Goal: Task Accomplishment & Management: Complete application form

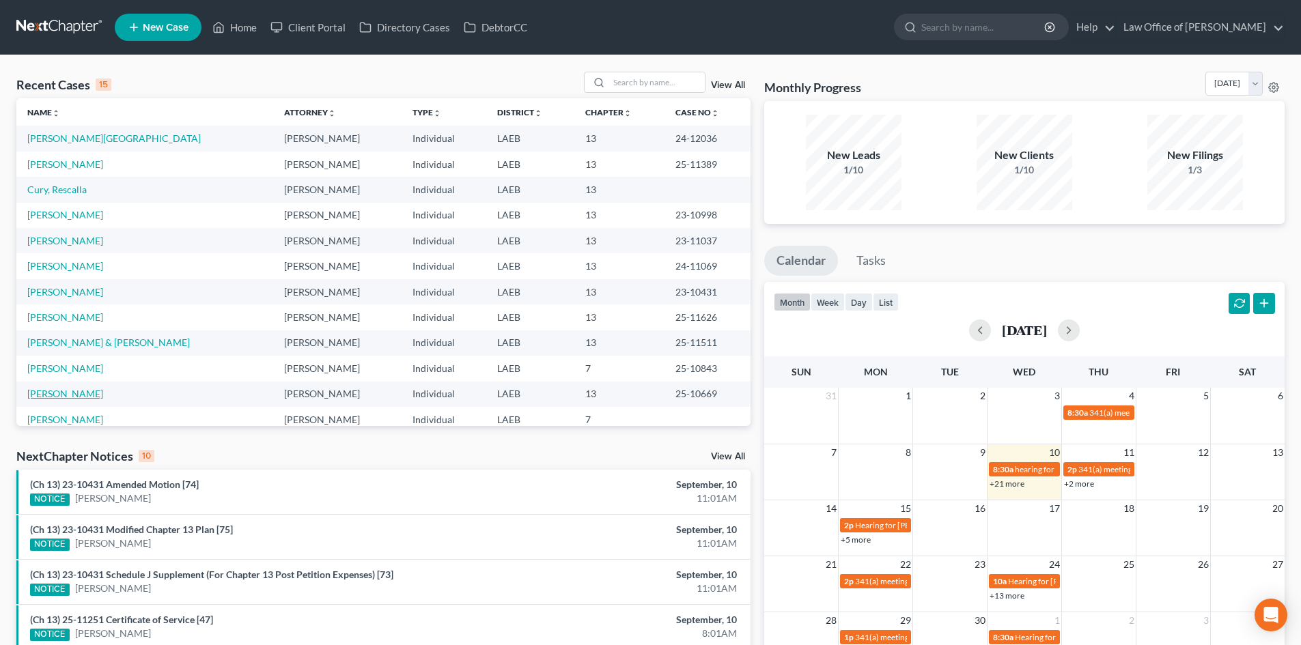
scroll to position [94, 0]
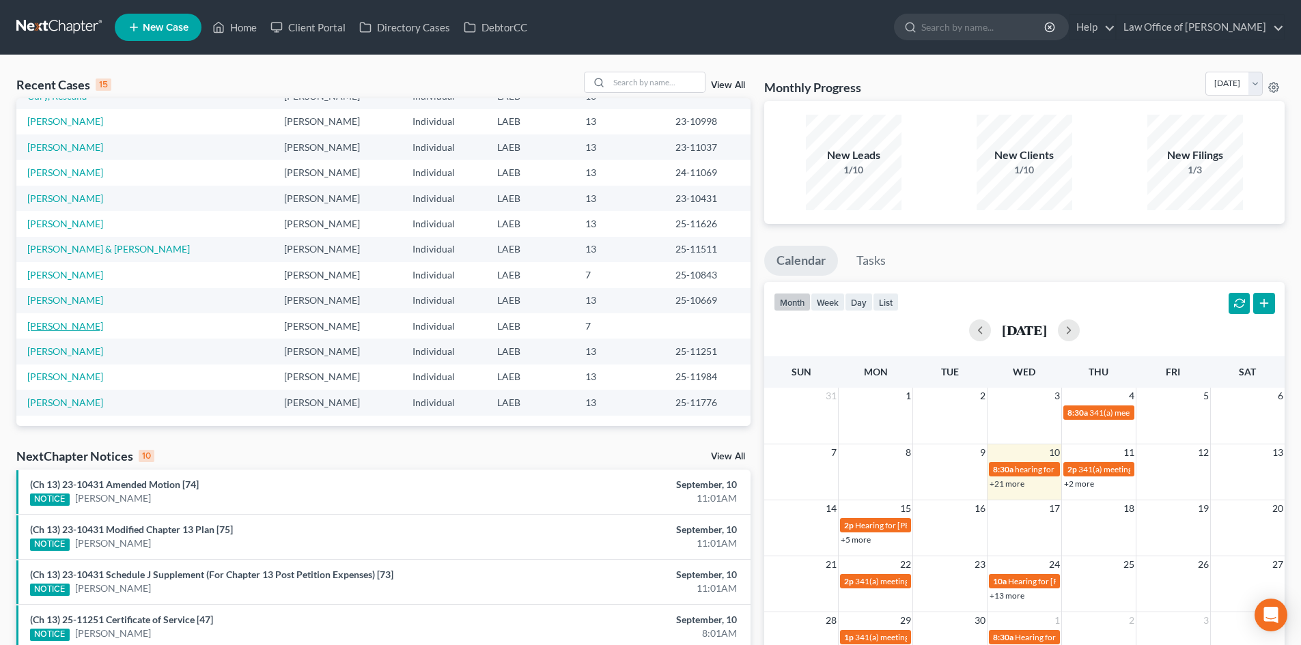
click at [65, 326] on link "Simms, Alethea" at bounding box center [65, 326] width 76 height 12
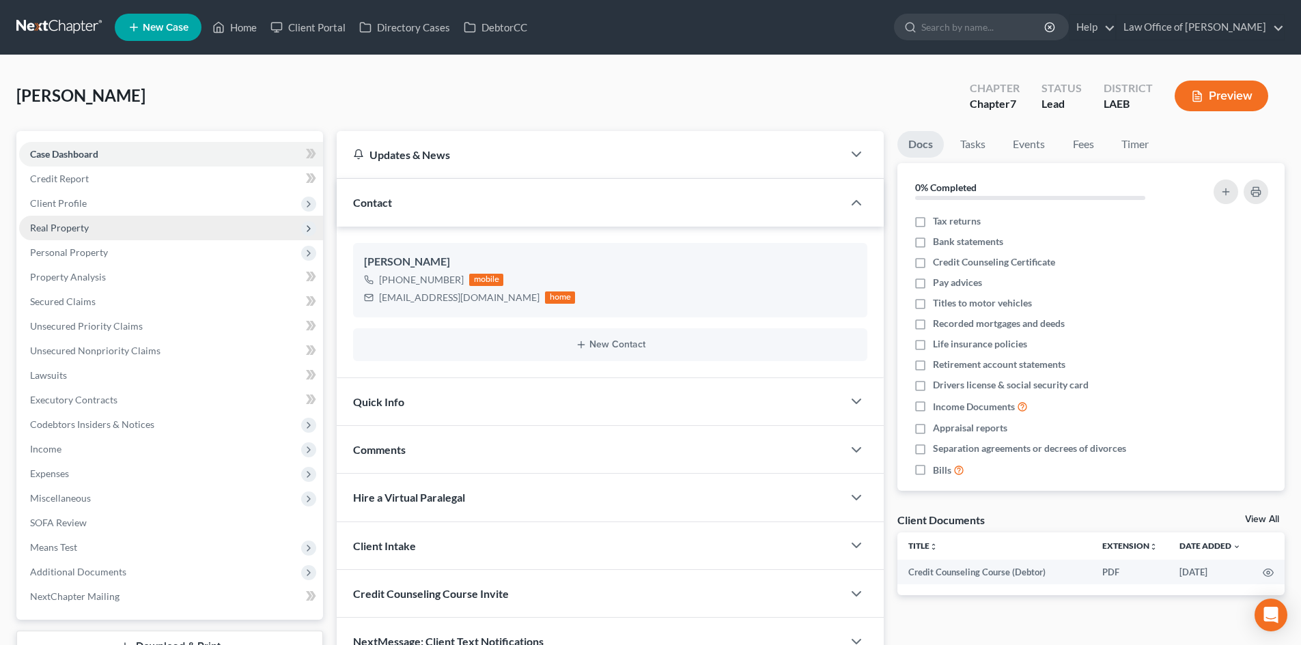
click at [48, 236] on span "Real Property" at bounding box center [171, 228] width 304 height 25
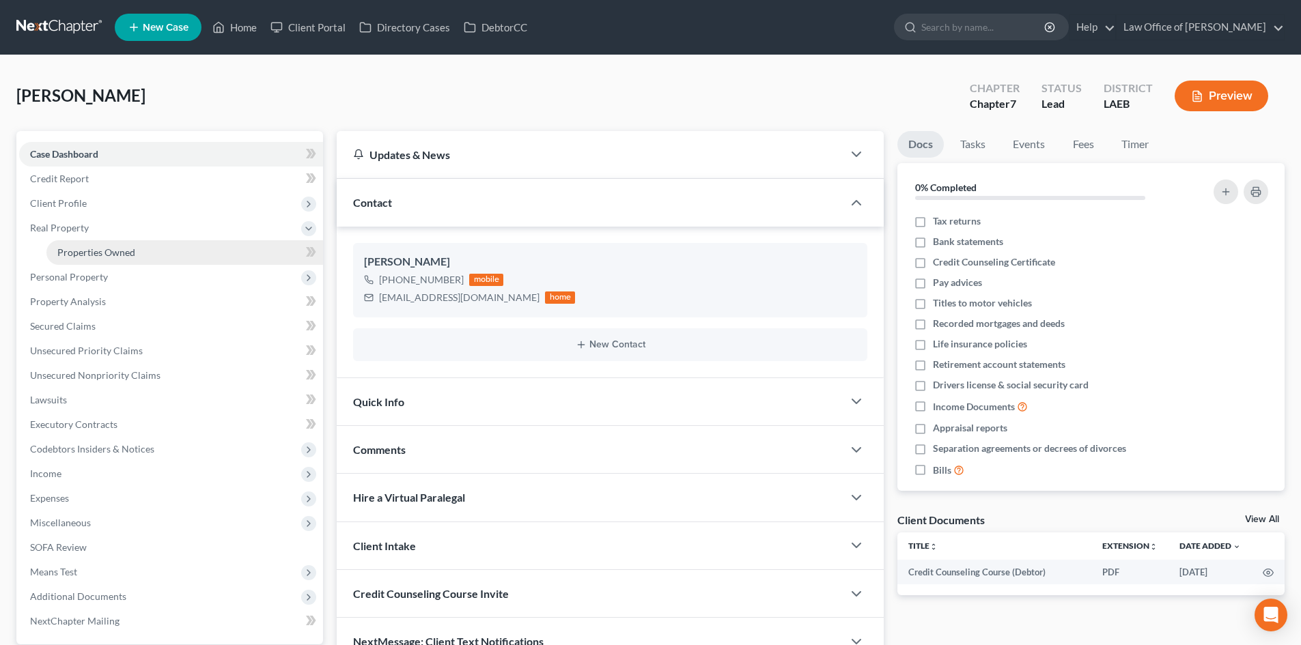
click at [135, 258] on link "Properties Owned" at bounding box center [184, 252] width 277 height 25
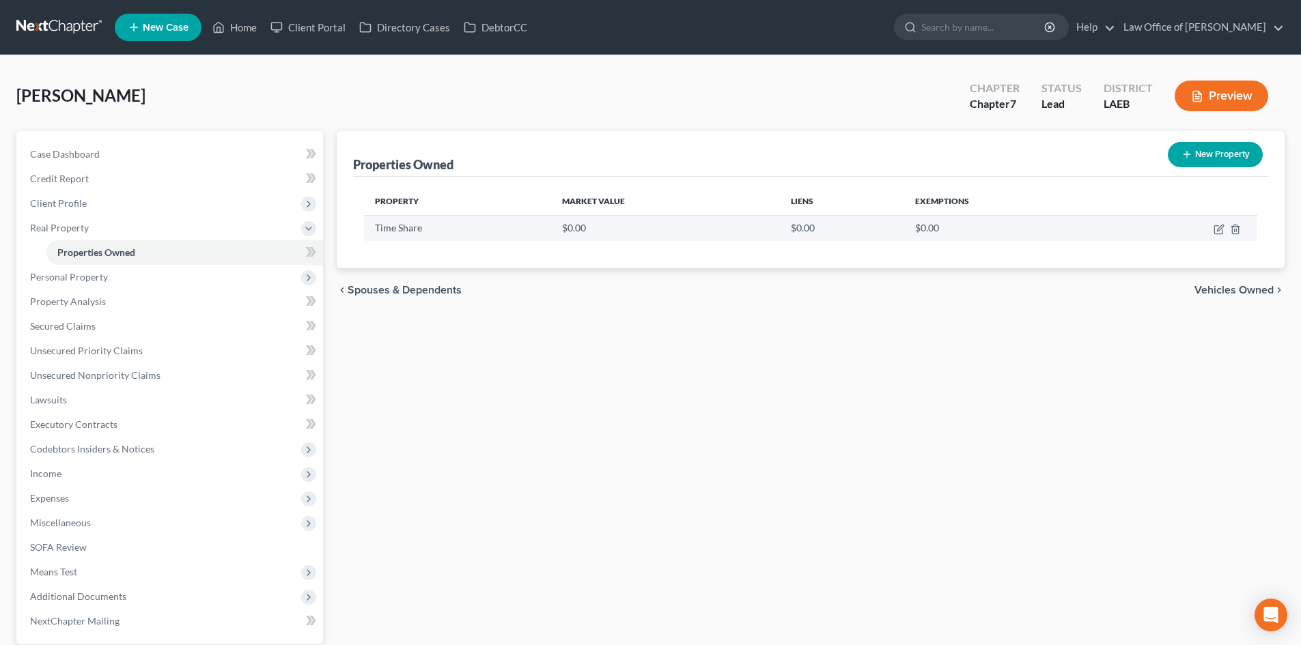
click at [1225, 230] on td at bounding box center [1183, 228] width 148 height 26
click at [1221, 227] on icon "button" at bounding box center [1219, 229] width 11 height 11
select select "19"
select select "0"
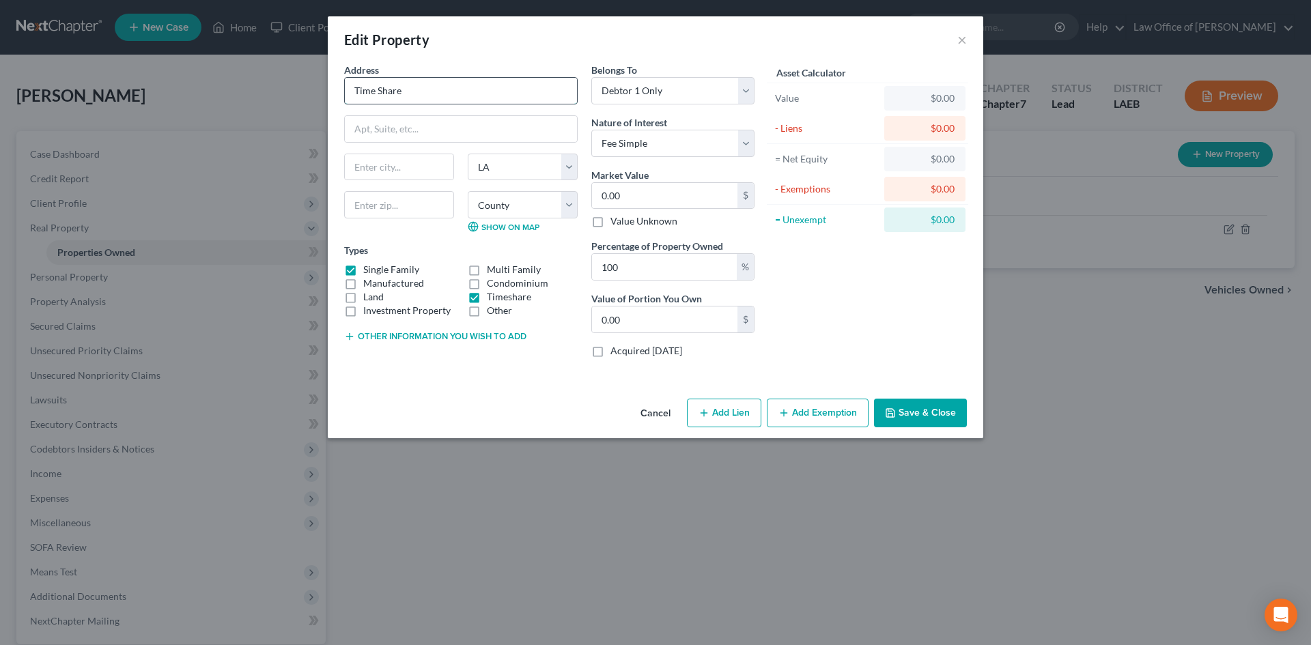
click at [449, 91] on input "Time Share" at bounding box center [461, 91] width 232 height 26
click at [447, 91] on input "Time Share" at bounding box center [461, 91] width 232 height 26
type input "Holiday Inn Vacation Club"
type input "PO Box 9205"
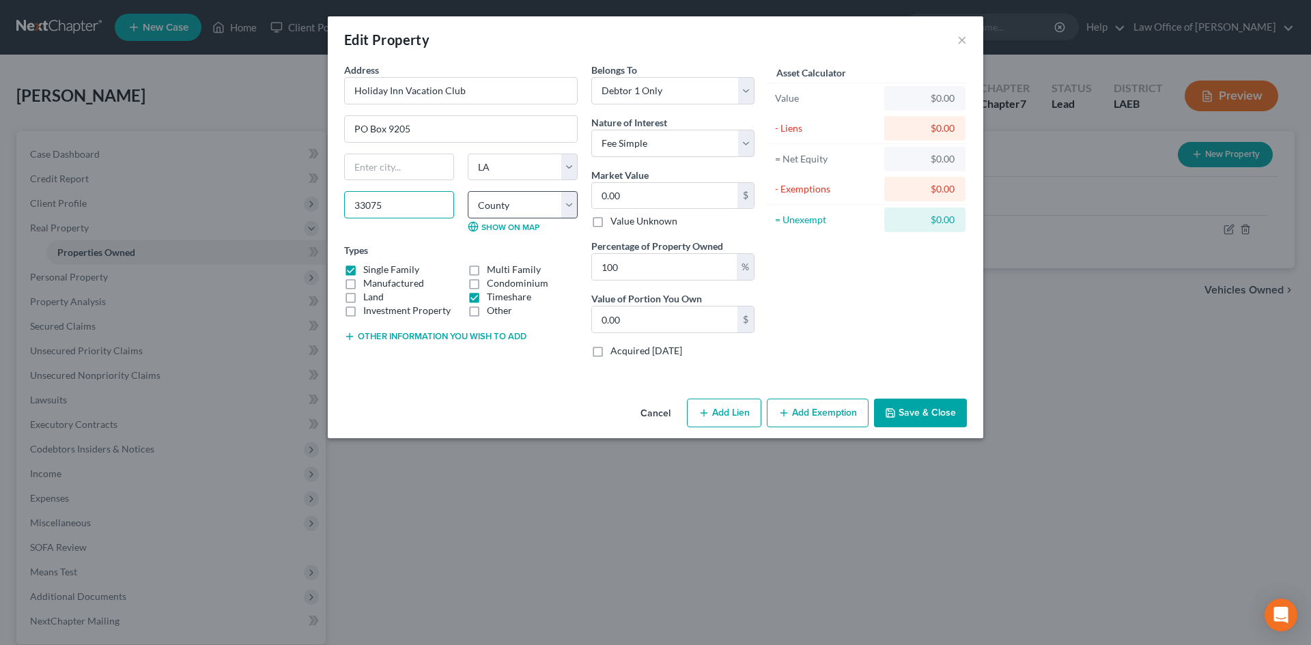
type input "33075"
click at [534, 210] on select "County Acadia Allen Ascension Assumption Avoyelles Beauregard Bienville Bossier…" at bounding box center [523, 204] width 110 height 27
type input "Pompano Beach"
select select "9"
click at [831, 285] on div "Asset Calculator Value $0.00 - Liens $0.00 = Net Equity $0.00 - Exemptions $0.0…" at bounding box center [868, 216] width 212 height 306
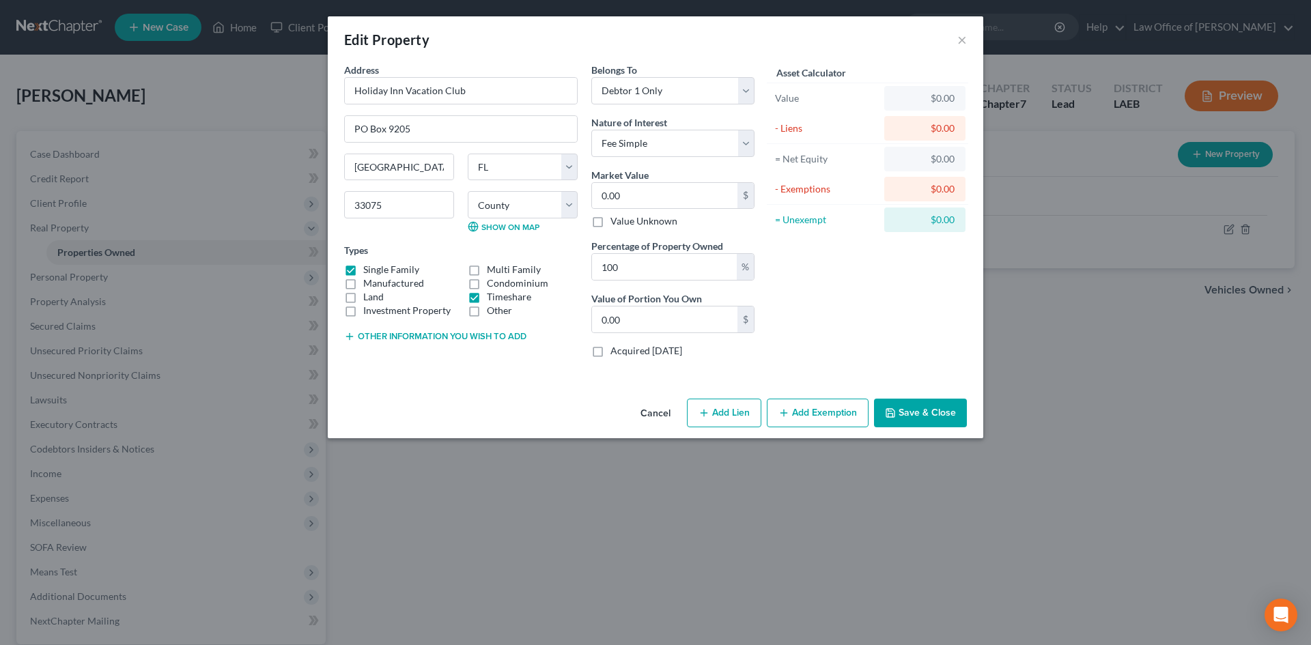
click at [930, 290] on div "Asset Calculator Value $0.00 - Liens $0.00 = Net Equity $0.00 - Exemptions $0.0…" at bounding box center [868, 216] width 212 height 306
click at [479, 332] on button "Other information you wish to add" at bounding box center [435, 336] width 182 height 11
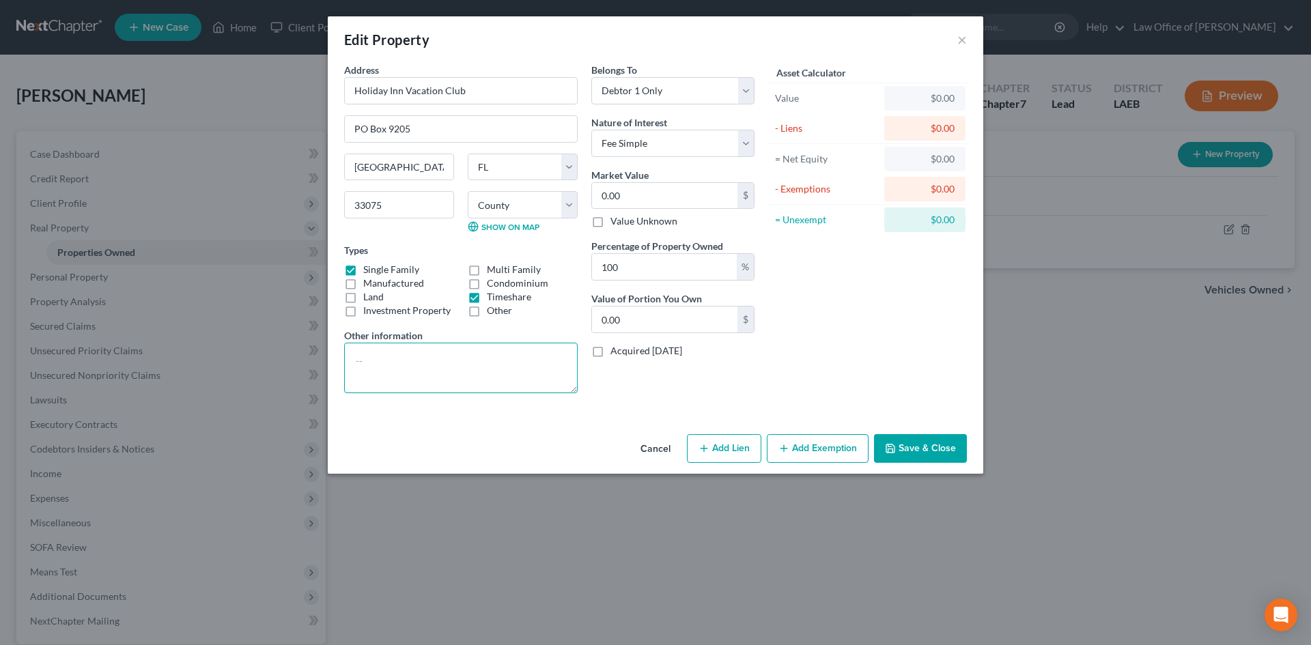
click at [410, 374] on textarea at bounding box center [461, 368] width 234 height 51
type textarea "Surrender"
click at [848, 354] on div "Asset Calculator Value $0.00 - Liens $0.00 = Net Equity $0.00 - Exemptions $0.0…" at bounding box center [868, 234] width 212 height 342
drag, startPoint x: 524, startPoint y: 95, endPoint x: 329, endPoint y: 96, distance: 195.3
click at [329, 96] on div "Address * Holiday Inn Vacation Club PO Box 9205 Pompano Beach State AL AK AR AZ…" at bounding box center [656, 246] width 656 height 366
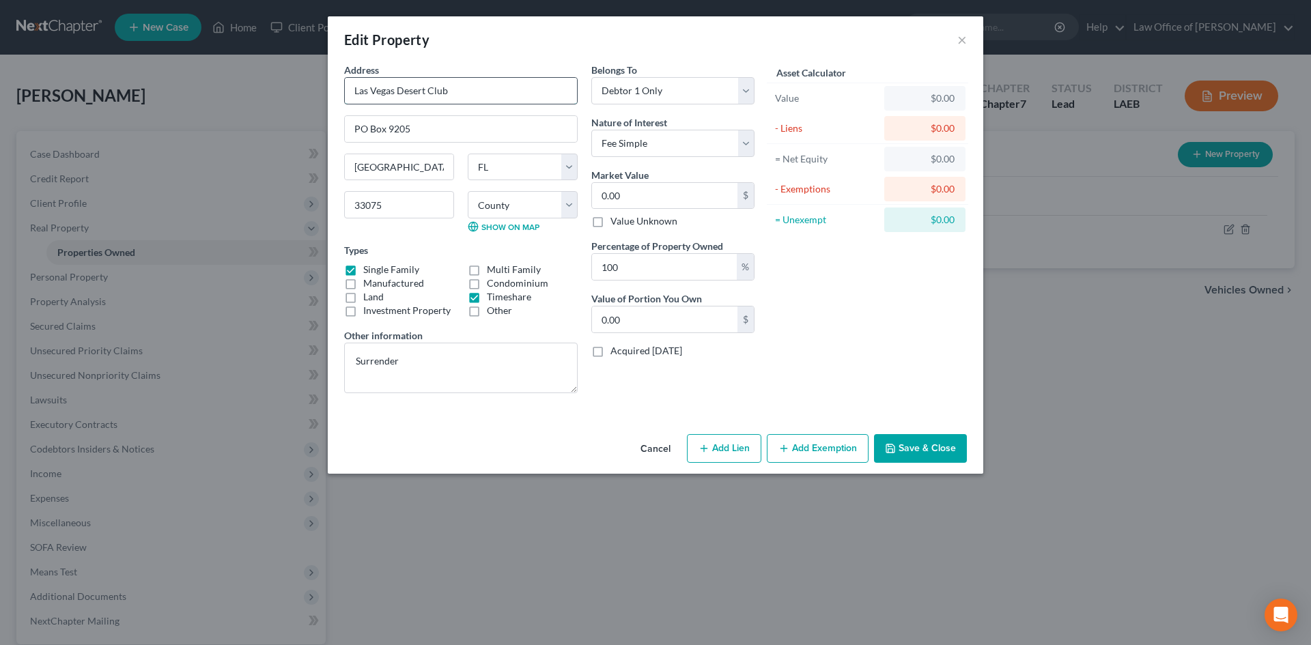
click at [515, 83] on input "Las Vegas Desert Club" at bounding box center [461, 91] width 232 height 26
type input "Las Vegas Desert Club No. 21-302-29A"
click at [430, 130] on input "PO Box 9205" at bounding box center [461, 129] width 232 height 26
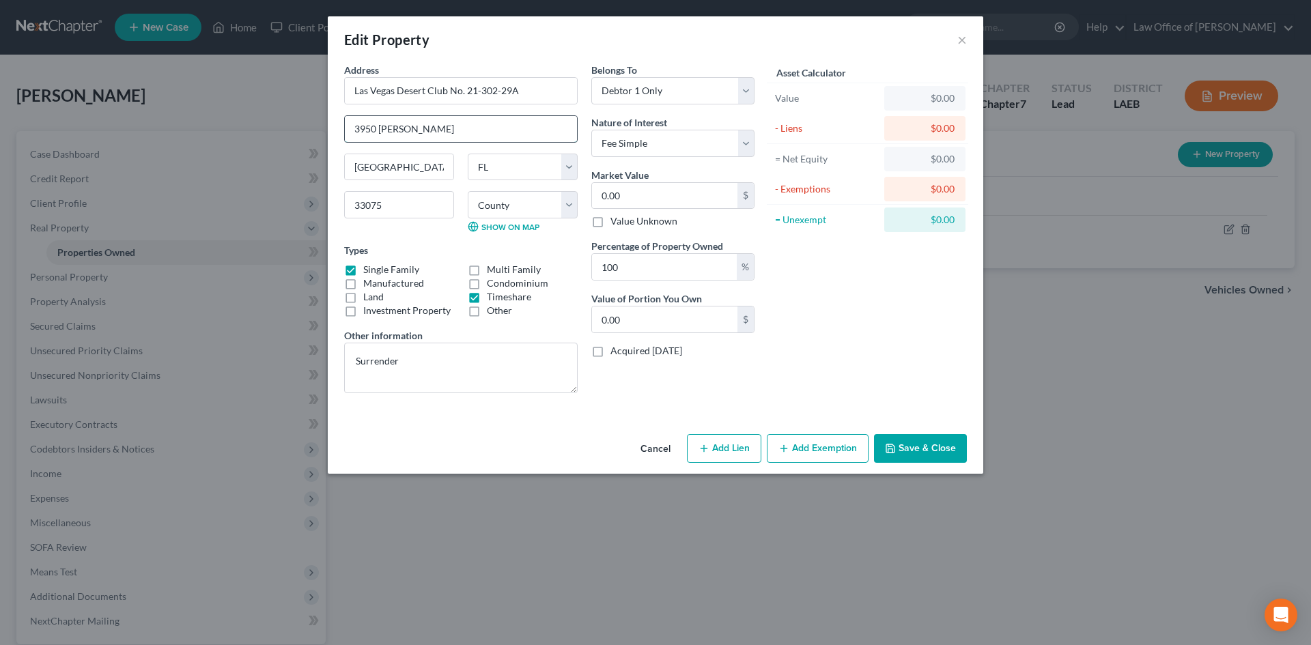
type input "3950 Koval Ln"
type input "89109"
type input "Las Vegas"
select select "31"
click at [857, 345] on div "Asset Calculator Value $0.00 - Liens $0.00 = Net Equity $0.00 - Exemptions $0.0…" at bounding box center [868, 234] width 212 height 342
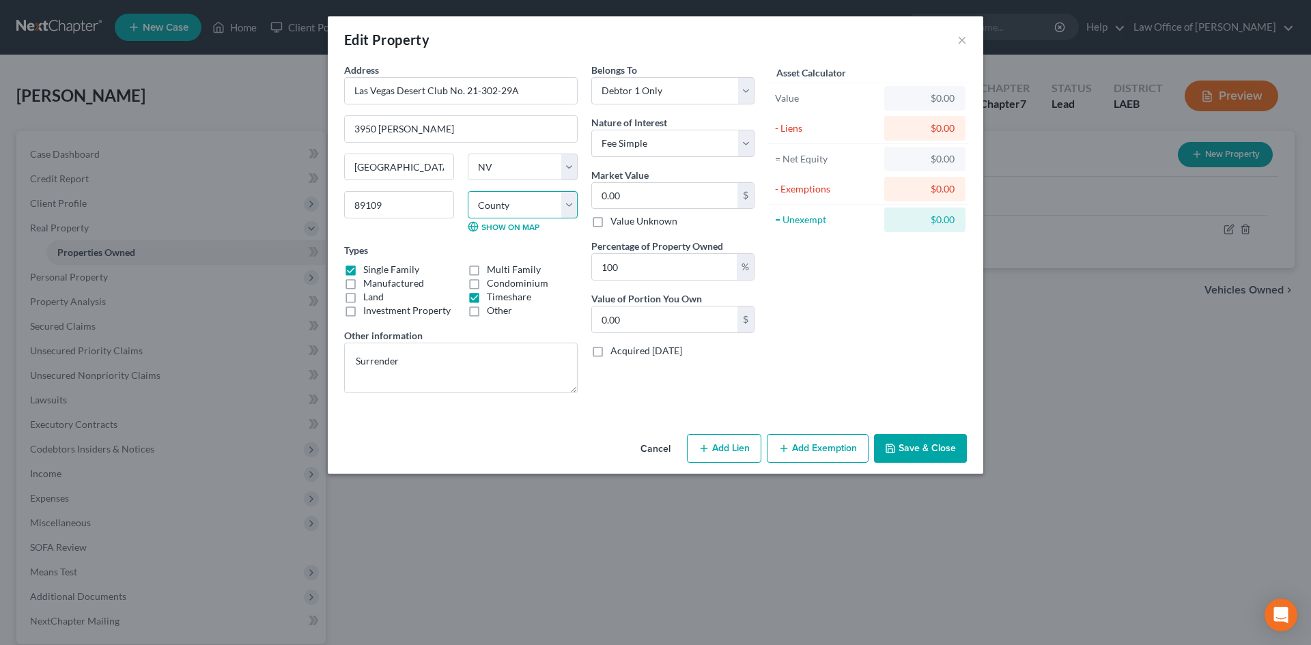
click at [520, 206] on select "County Carson City Churchill County Clark County Douglas County Elko County Esm…" at bounding box center [523, 204] width 110 height 27
select select "2"
click at [468, 191] on select "County Carson City Churchill County Clark County Douglas County Elko County Esm…" at bounding box center [523, 204] width 110 height 27
click at [363, 267] on label "Single Family" at bounding box center [391, 270] width 56 height 14
click at [369, 267] on input "Single Family" at bounding box center [373, 267] width 9 height 9
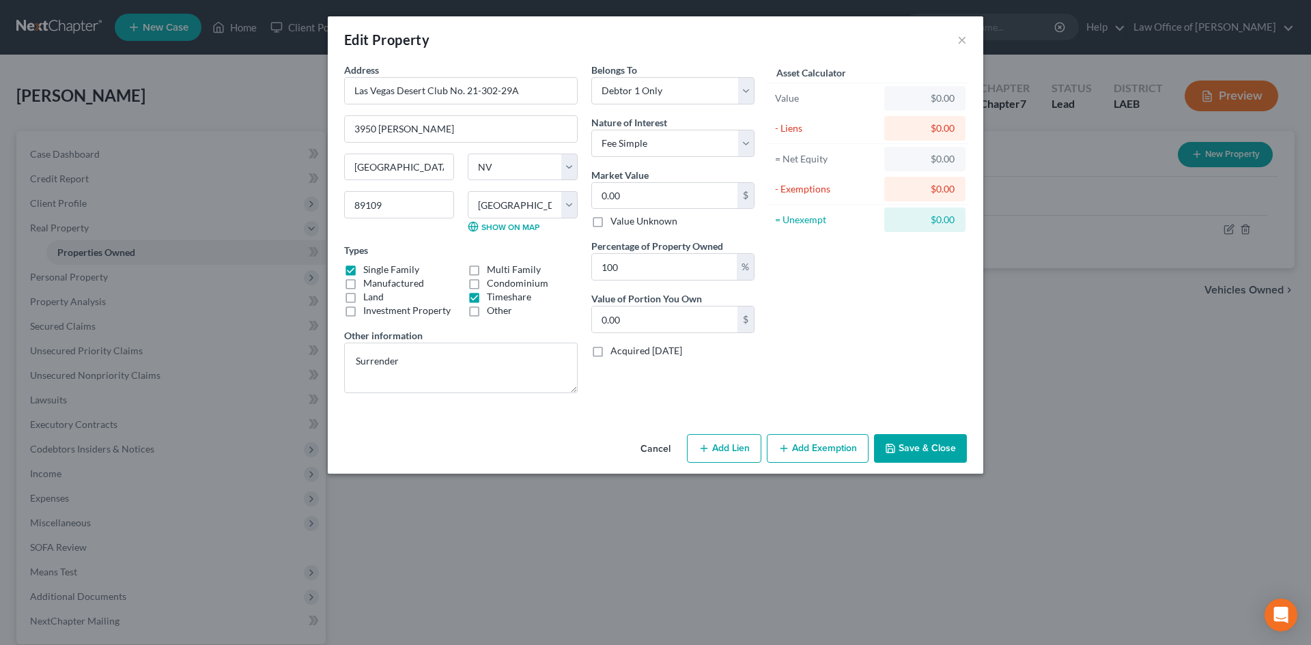
checkbox input "false"
click at [942, 451] on button "Save & Close" at bounding box center [920, 448] width 93 height 29
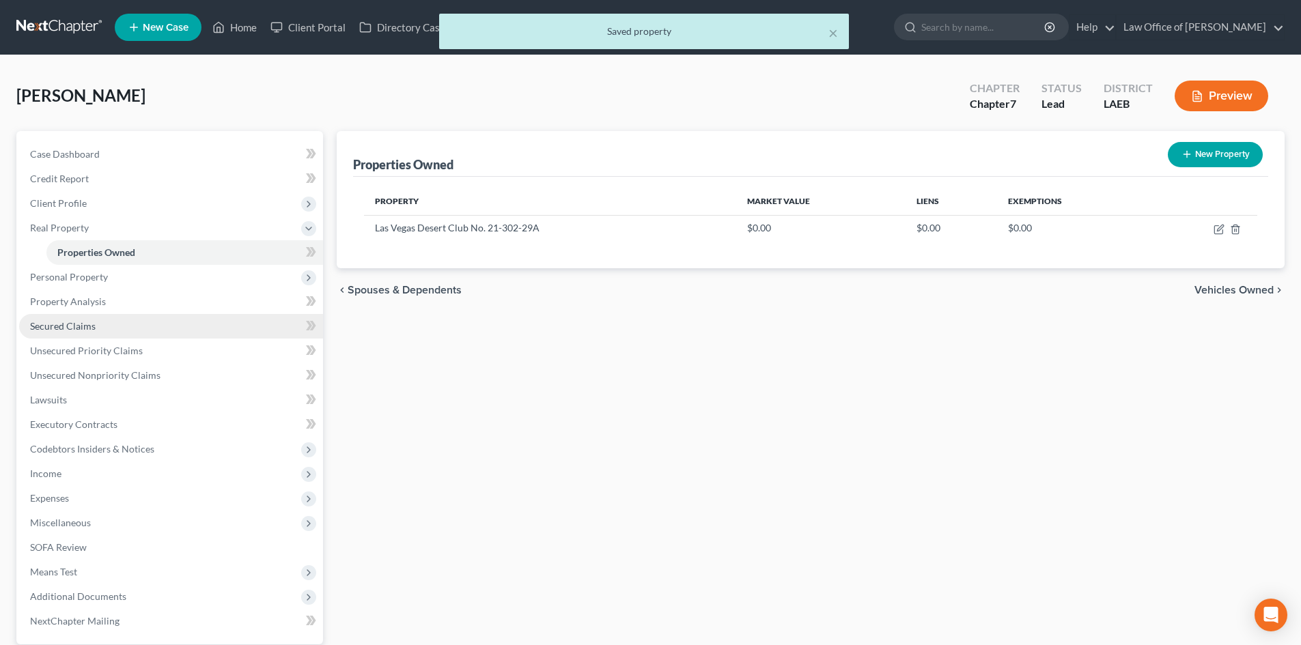
click at [71, 329] on span "Secured Claims" at bounding box center [63, 326] width 66 height 12
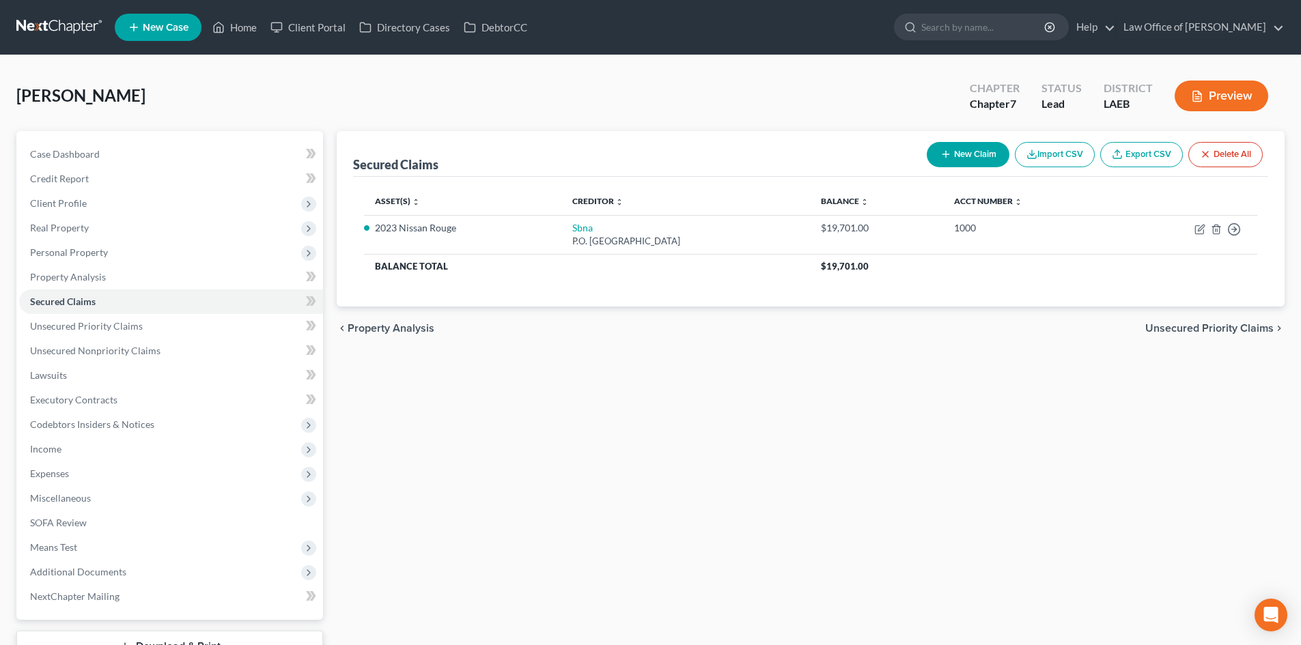
click at [972, 165] on button "New Claim" at bounding box center [968, 154] width 83 height 25
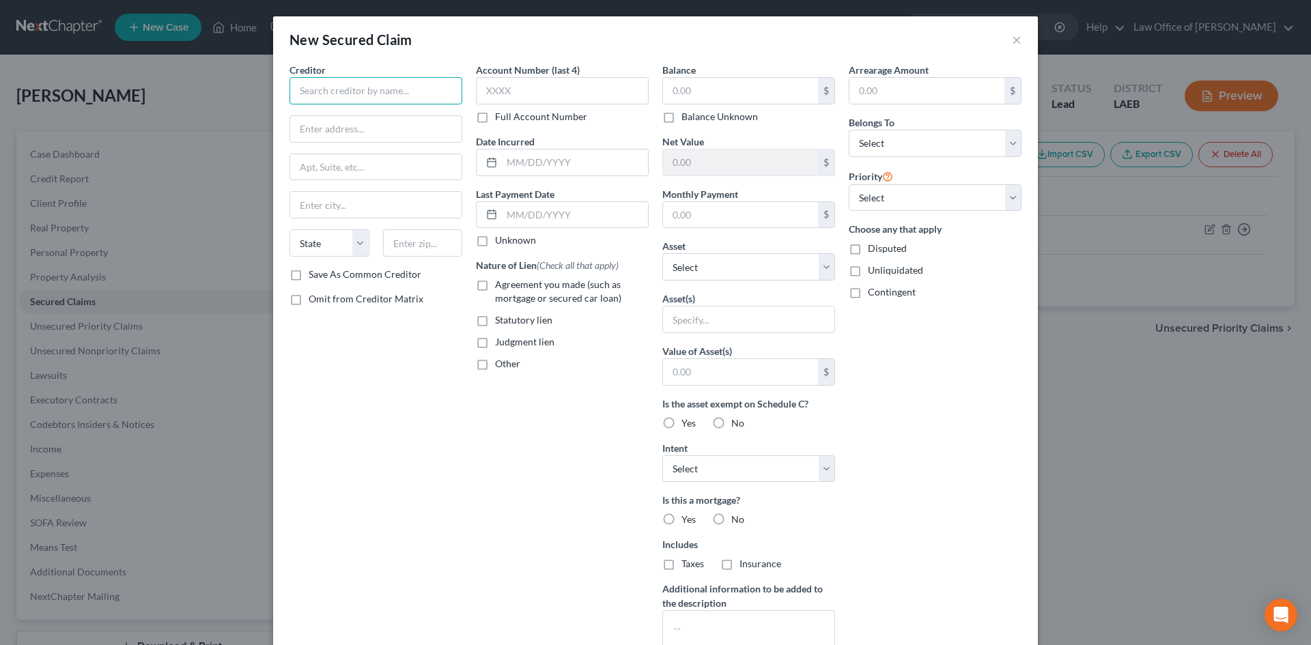
click at [367, 100] on input "text" at bounding box center [376, 90] width 173 height 27
type input "A"
type input "Holiday Inn Club Vacations Inc."
type input "PO Box 9205 Coral Springs, FL"
type input "33075"
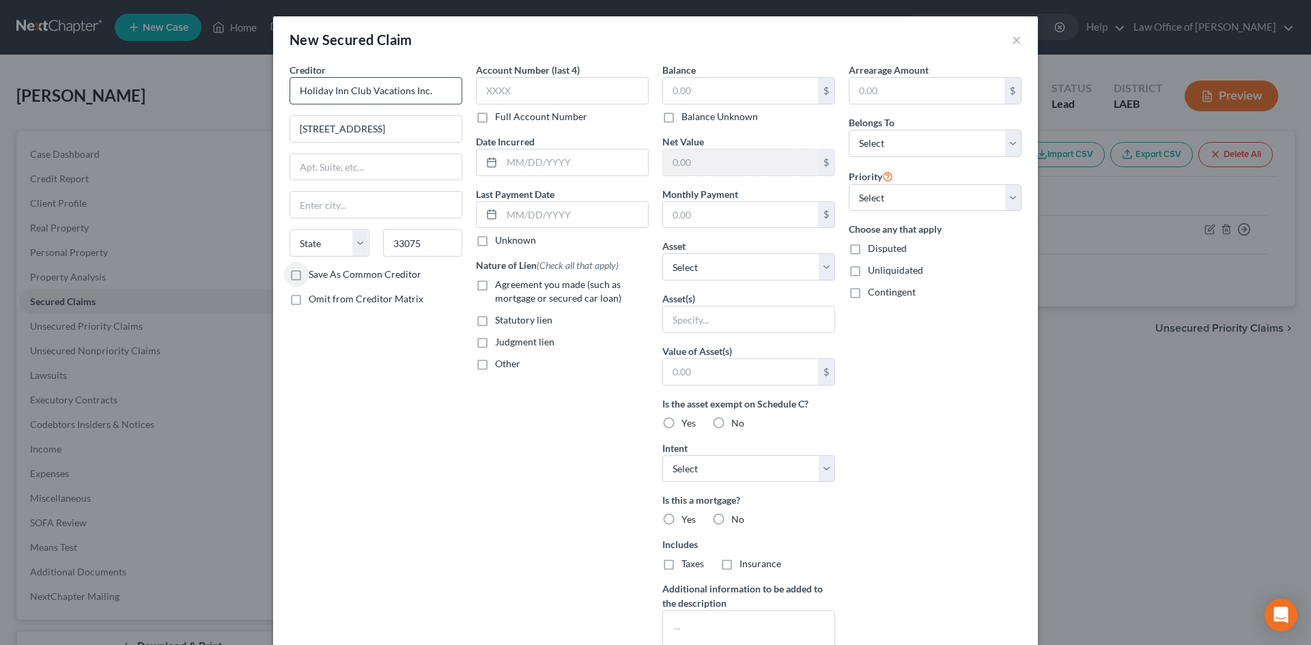
type input "Pompano Beach"
select select "9"
drag, startPoint x: 417, startPoint y: 383, endPoint x: 520, endPoint y: 290, distance: 139.3
click at [417, 383] on div "Creditor * Holiday Inn Club Vacations Inc. PO Box 9205 Coral Springs, FL Pompan…" at bounding box center [376, 367] width 186 height 609
click at [763, 267] on select "Select Other Multiple Assets JP Morgan Chase (Checking Account) - $100.0 Chime …" at bounding box center [749, 266] width 173 height 27
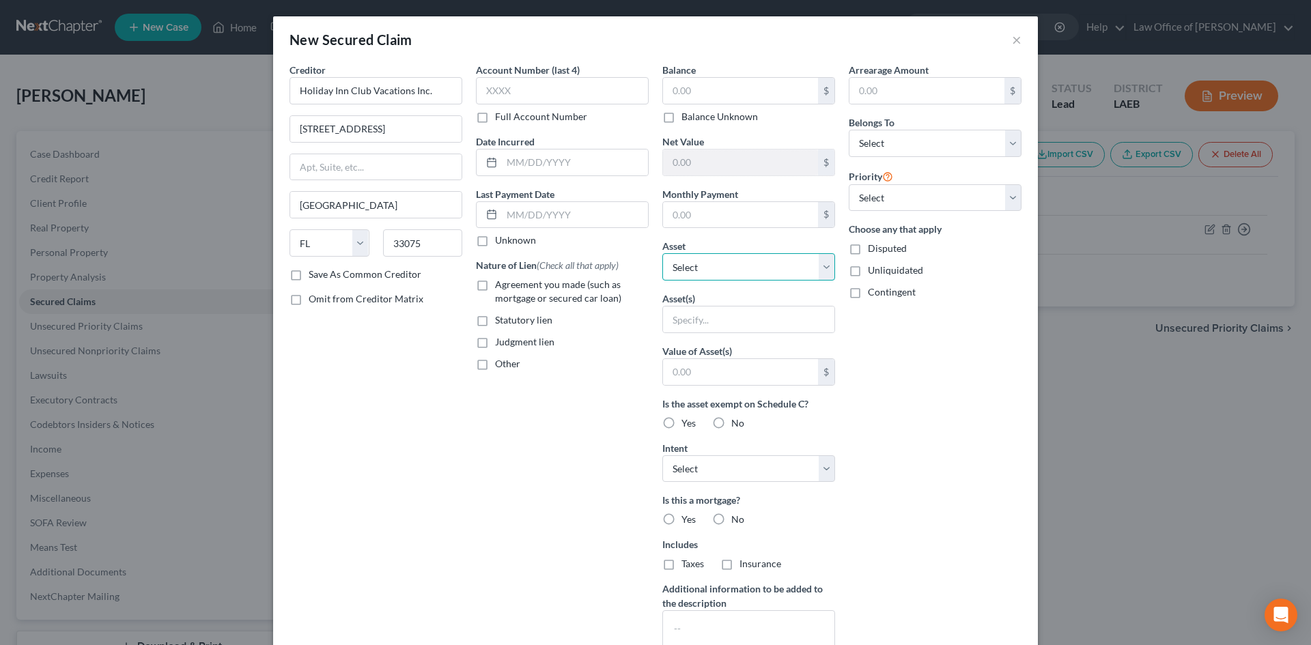
select select "17"
click at [663, 253] on select "Select Other Multiple Assets JP Morgan Chase (Checking Account) - $100.0 Chime …" at bounding box center [749, 266] width 173 height 27
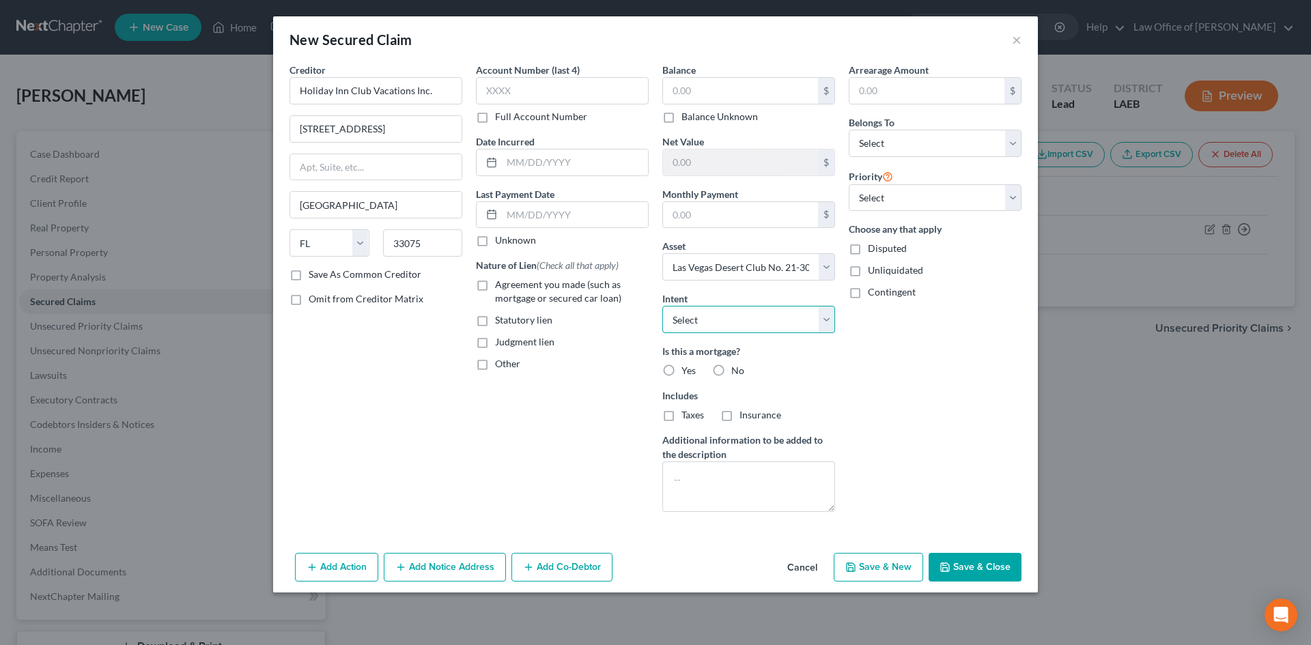
click at [753, 314] on select "Select Surrender Redeem Reaffirm Avoid Other" at bounding box center [749, 319] width 173 height 27
select select "0"
click at [663, 306] on select "Select Surrender Redeem Reaffirm Avoid Other" at bounding box center [749, 319] width 173 height 27
click at [851, 397] on div "Arrearage Amount $ Belongs To * Select Debtor 1 Only Debtor 2 Only Debtor 1 And…" at bounding box center [935, 293] width 186 height 460
click at [732, 370] on label "No" at bounding box center [738, 371] width 13 height 14
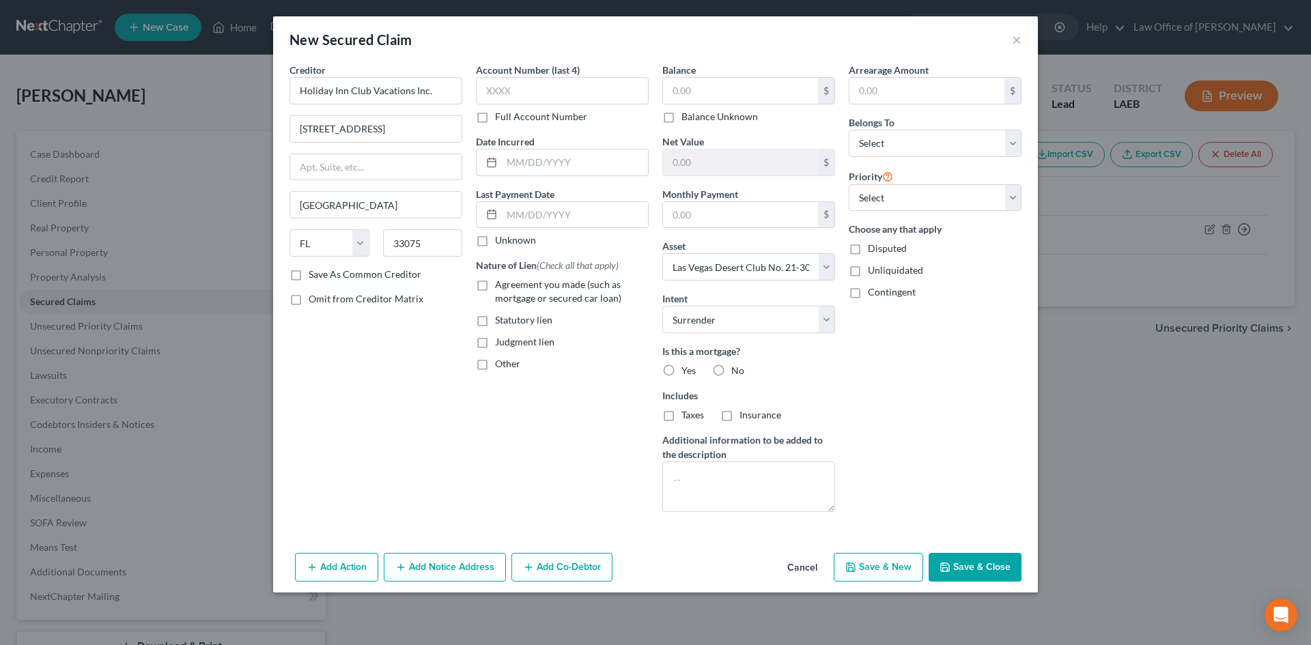
click at [737, 370] on input "No" at bounding box center [741, 368] width 9 height 9
radio input "true"
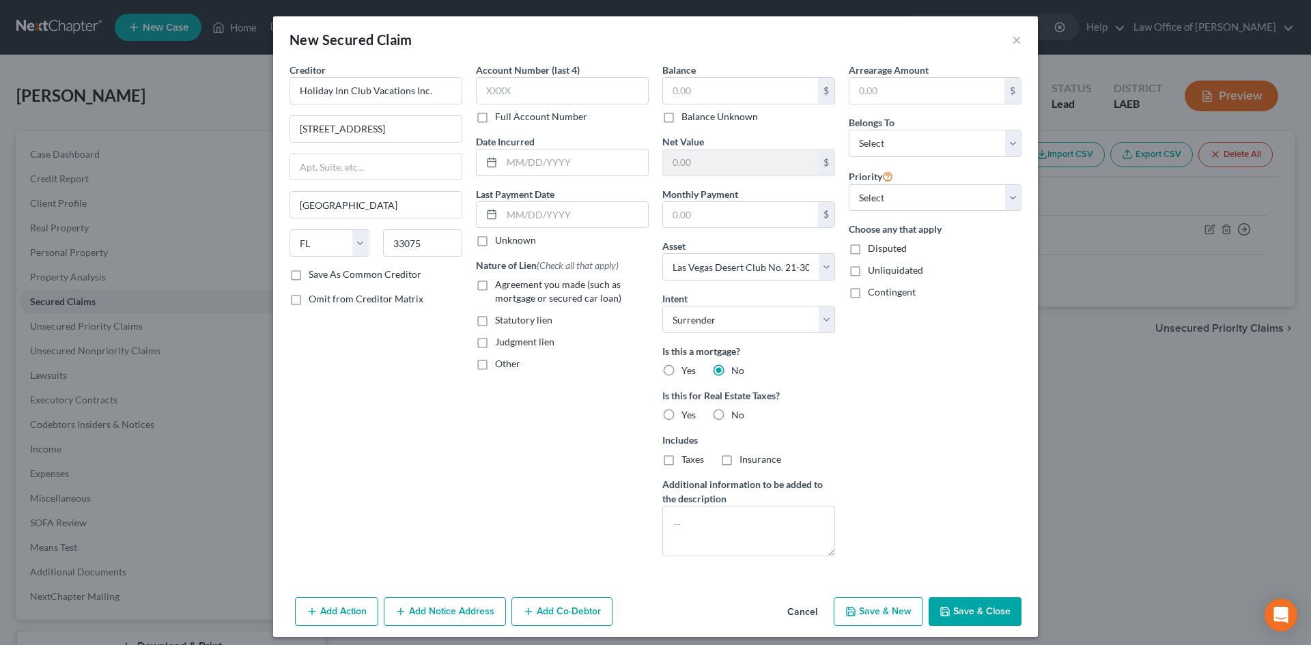
click at [732, 415] on label "No" at bounding box center [738, 415] width 13 height 14
click at [737, 415] on input "No" at bounding box center [741, 412] width 9 height 9
radio input "true"
click at [907, 443] on div "Arrearage Amount $ Belongs To * Select Debtor 1 Only Debtor 2 Only Debtor 1 And…" at bounding box center [935, 315] width 186 height 505
click at [704, 85] on input "text" at bounding box center [740, 91] width 155 height 26
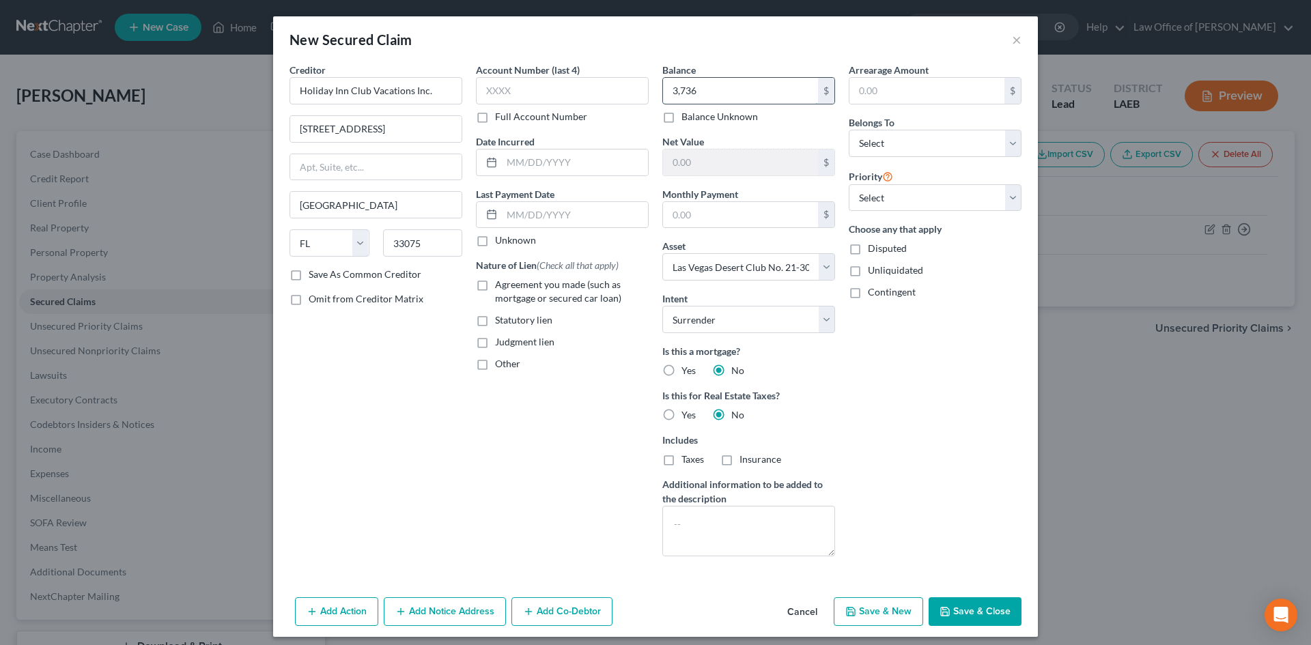
type input "3,736"
click at [933, 341] on div "Arrearage Amount $ Belongs To * Select Debtor 1 Only Debtor 2 Only Debtor 1 And…" at bounding box center [935, 315] width 186 height 505
click at [882, 153] on select "Select Debtor 1 Only Debtor 2 Only Debtor 1 And Debtor 2 Only At Least One Of T…" at bounding box center [935, 143] width 173 height 27
select select "3"
click at [849, 130] on select "Select Debtor 1 Only Debtor 2 Only Debtor 1 And Debtor 2 Only At Least One Of T…" at bounding box center [935, 143] width 173 height 27
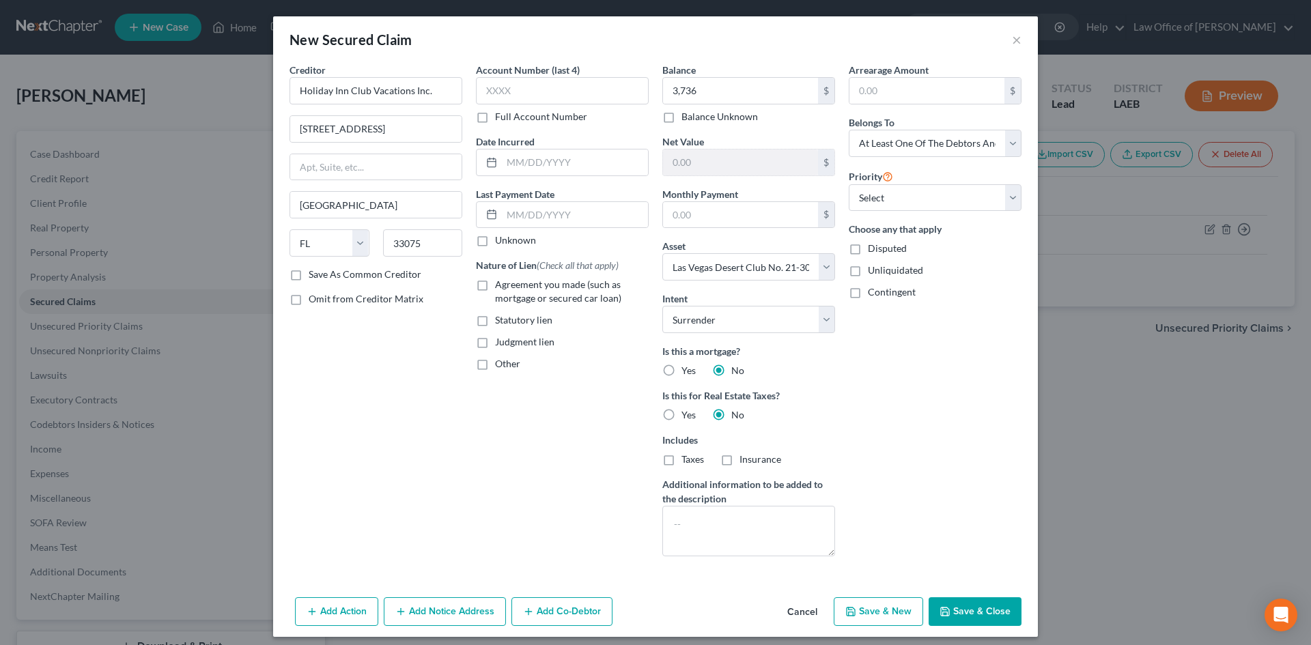
click at [990, 331] on div "Arrearage Amount $ Belongs To * Select Debtor 1 Only Debtor 2 Only Debtor 1 And…" at bounding box center [935, 315] width 186 height 505
click at [923, 197] on select "Select 1st 2nd 3rd 4th 5th 6th 7th 8th 9th 10th 11th 12th 13th 14th 15th 16th 1…" at bounding box center [935, 197] width 173 height 27
select select "0"
click at [849, 184] on select "Select 1st 2nd 3rd 4th 5th 6th 7th 8th 9th 10th 11th 12th 13th 14th 15th 16th 1…" at bounding box center [935, 197] width 173 height 27
click at [555, 446] on div "Account Number (last 4) Full Account Number Date Incurred Last Payment Date Unk…" at bounding box center [562, 315] width 186 height 505
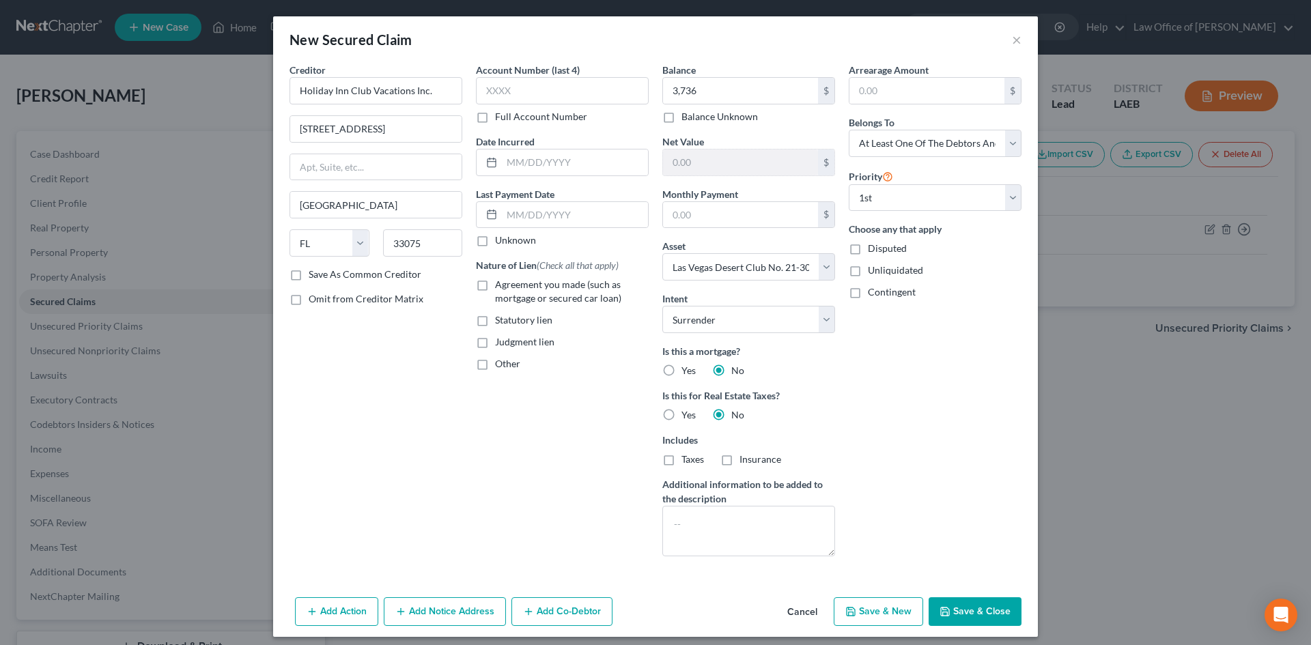
click at [495, 367] on label "Other" at bounding box center [507, 364] width 25 height 14
click at [501, 366] on input "Other" at bounding box center [505, 361] width 9 height 9
checkbox input "true"
click at [561, 404] on input "text" at bounding box center [562, 395] width 171 height 26
type input "Deeded Timeshare"
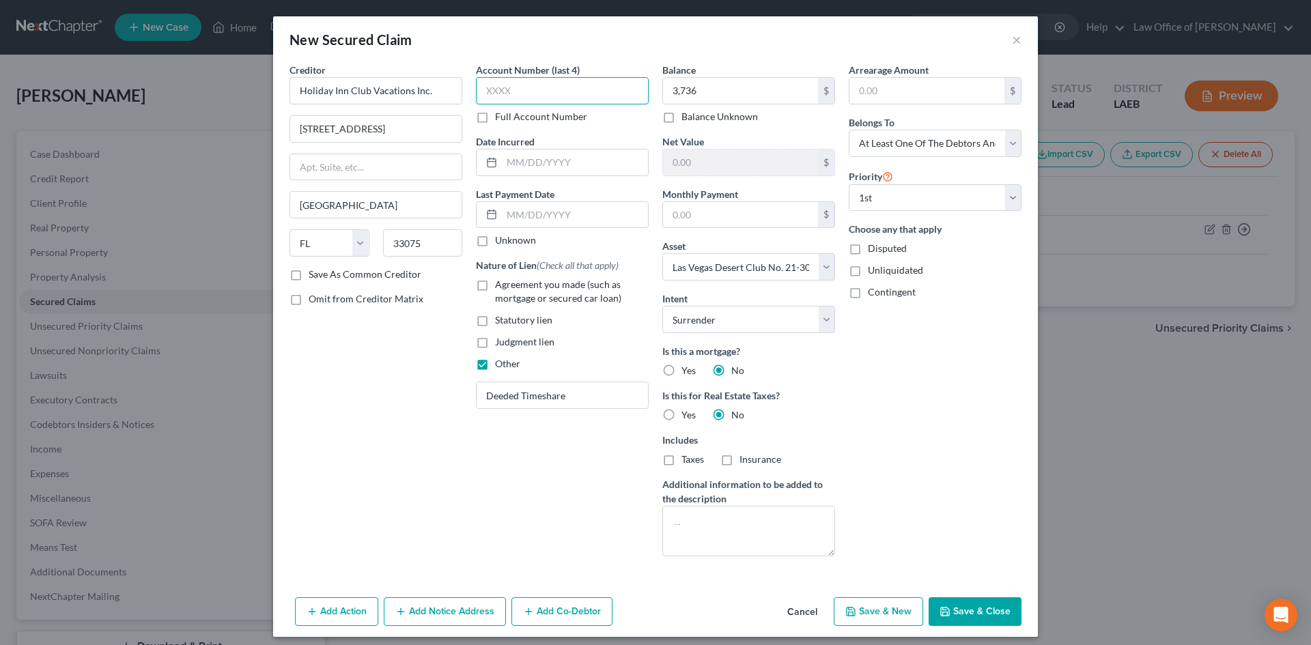
click at [507, 91] on input "text" at bounding box center [562, 90] width 173 height 27
type input "7310"
click at [978, 618] on button "Save & Close" at bounding box center [975, 612] width 93 height 29
select select
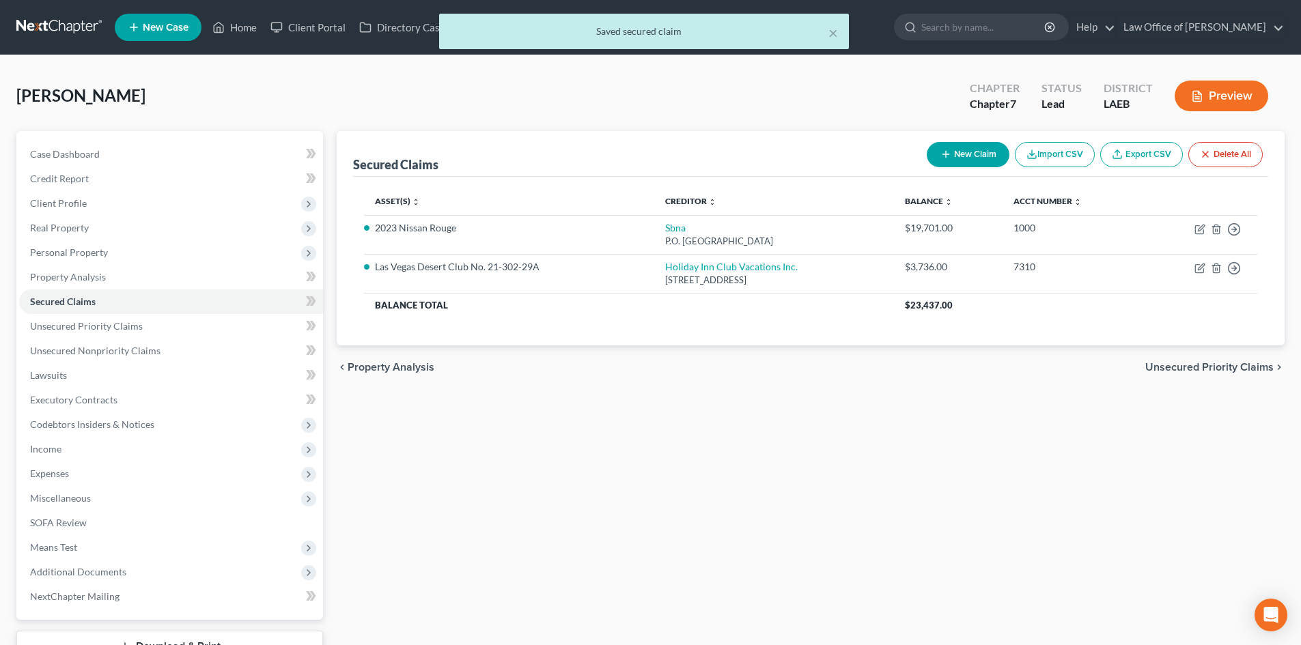
click at [43, 25] on div "× Saved secured claim" at bounding box center [643, 35] width 1301 height 42
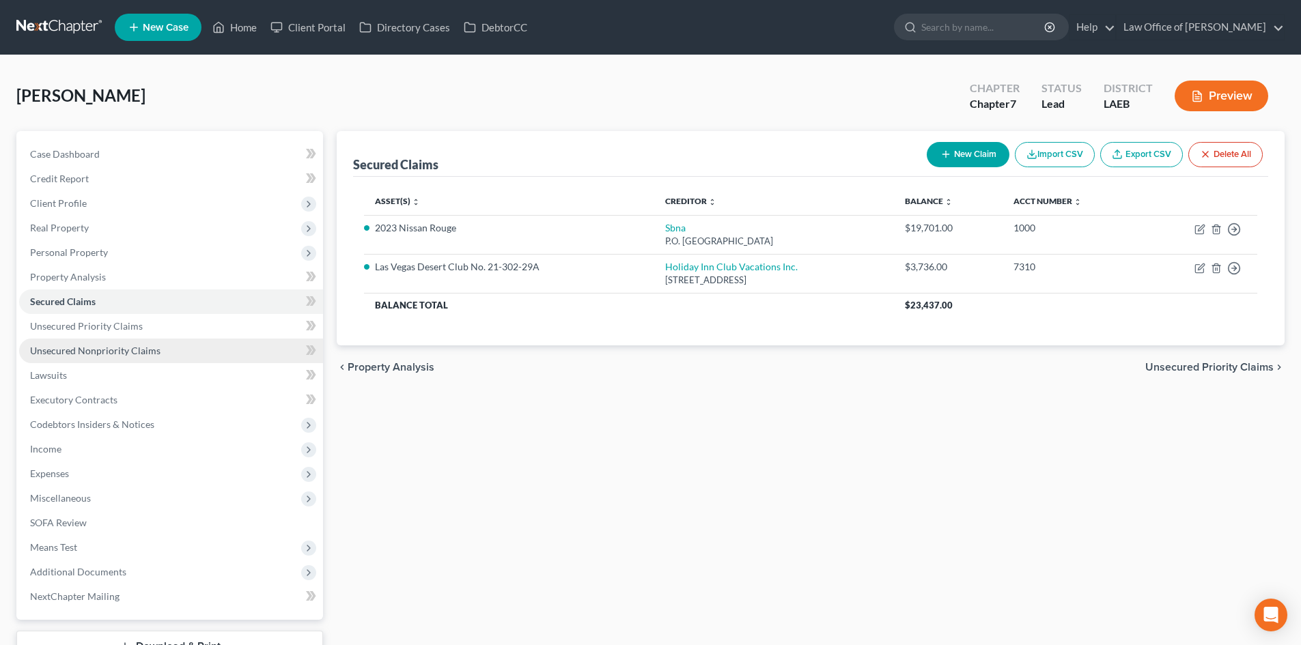
click at [64, 352] on span "Unsecured Nonpriority Claims" at bounding box center [95, 351] width 130 height 12
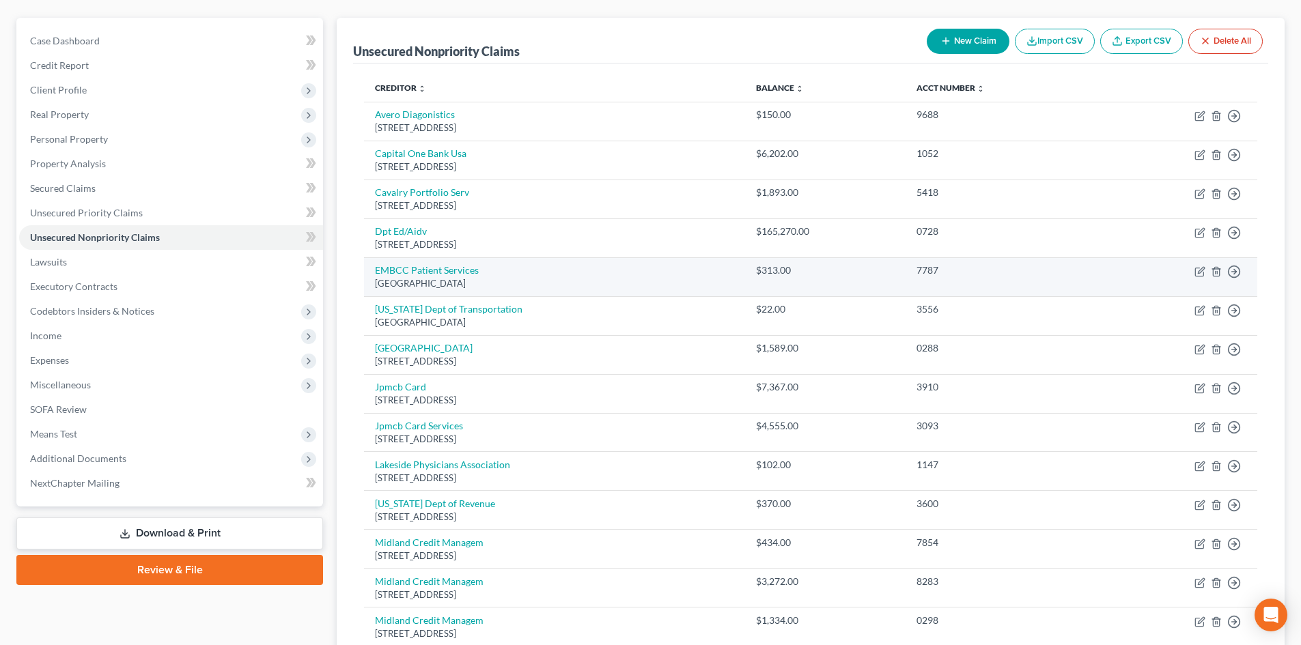
scroll to position [27, 0]
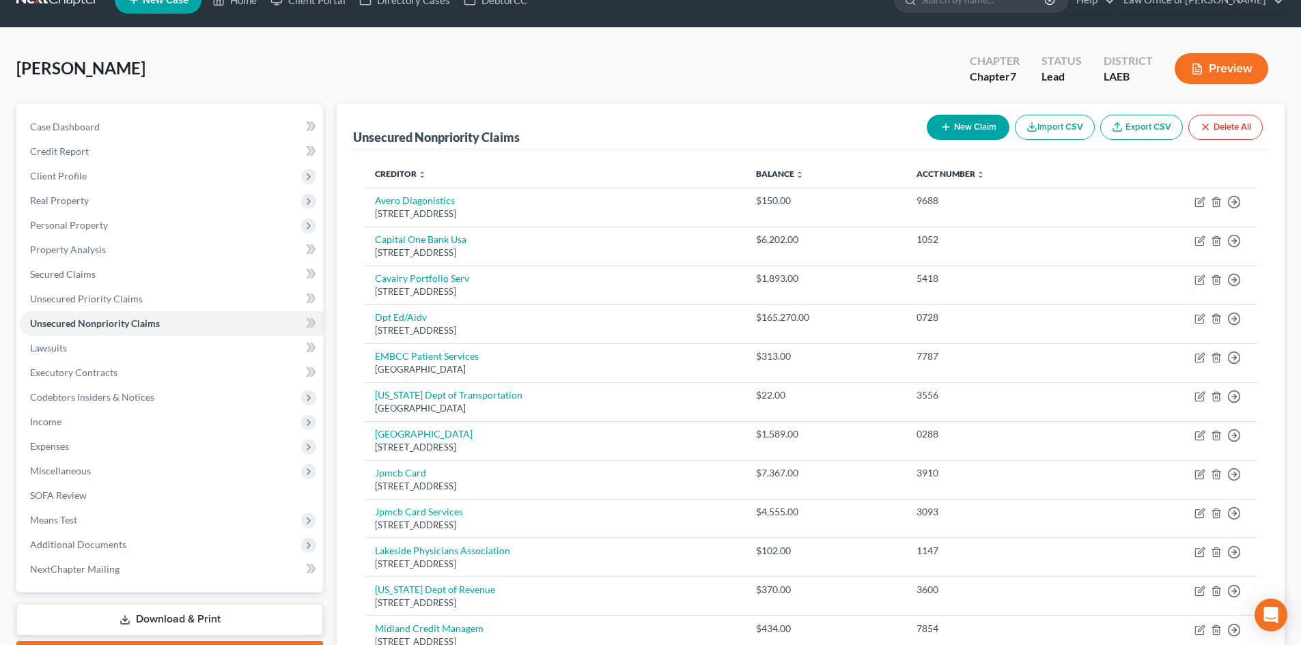
click at [956, 128] on button "New Claim" at bounding box center [968, 127] width 83 height 25
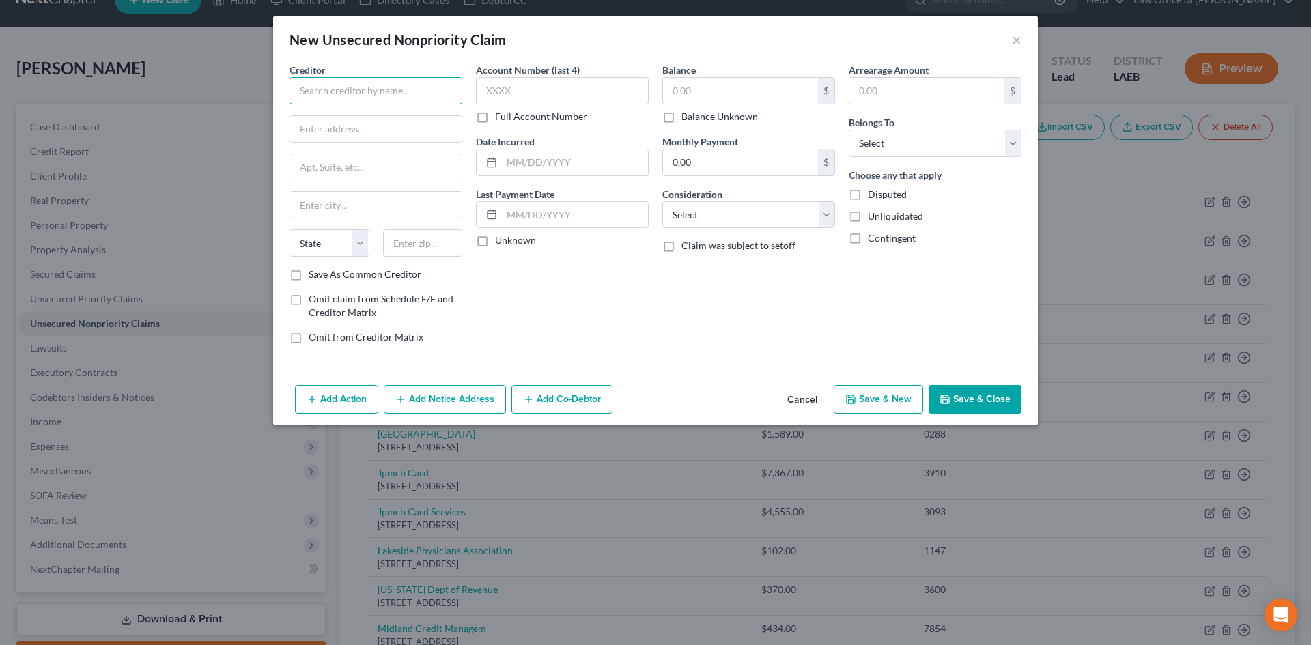
drag, startPoint x: 380, startPoint y: 93, endPoint x: 373, endPoint y: 107, distance: 16.2
click at [374, 104] on input "text" at bounding box center [376, 90] width 173 height 27
type input "Ochsner Health"
type input "PO Box 669462"
type input "75266"
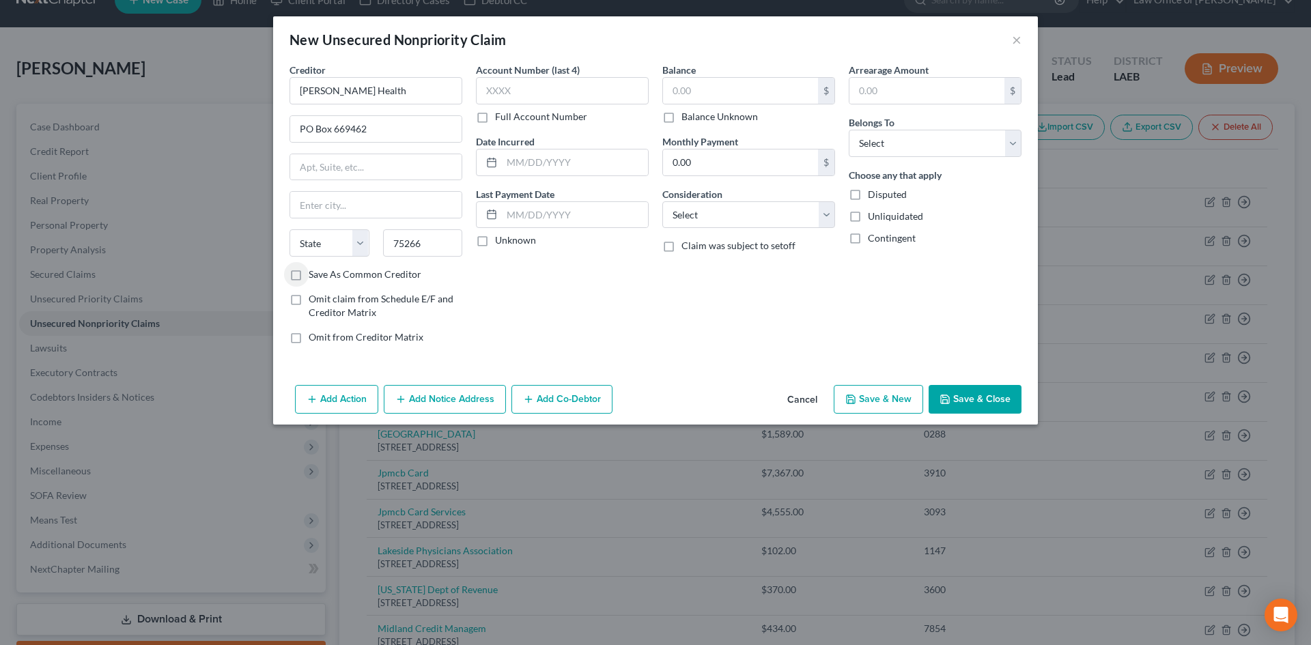
type input "Dallas"
select select "45"
click at [535, 100] on input "text" at bounding box center [562, 90] width 173 height 27
type input "5565"
click at [690, 96] on input "text" at bounding box center [740, 91] width 155 height 26
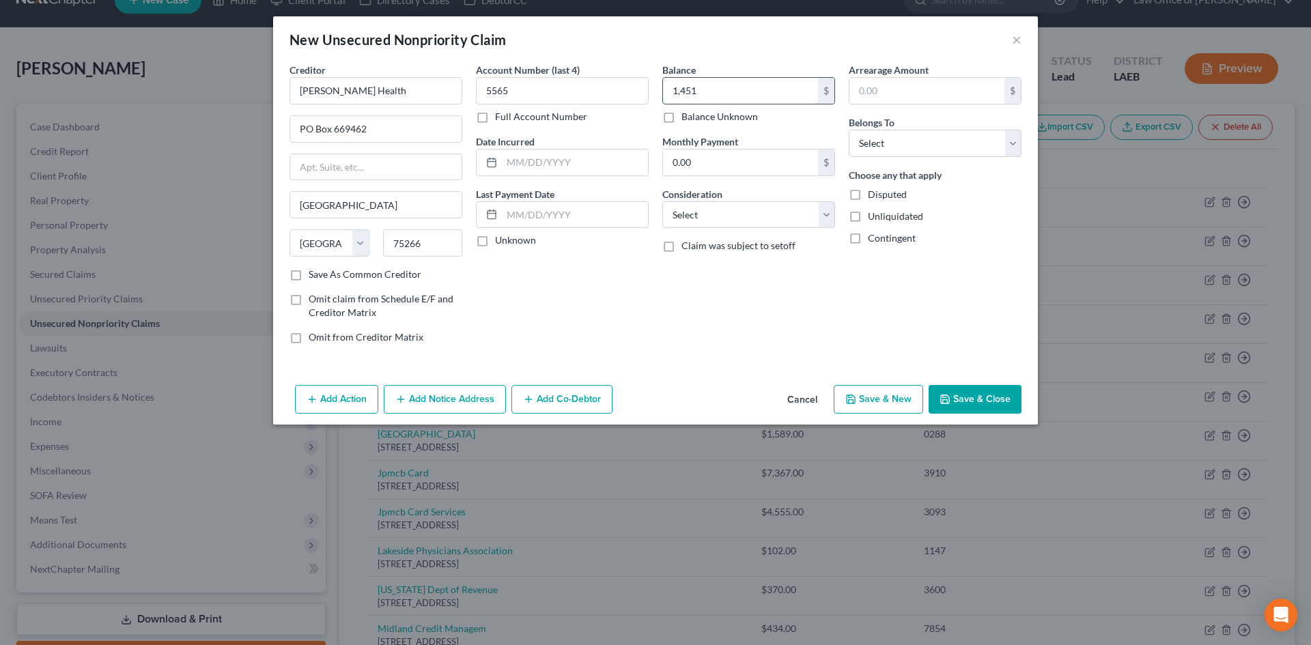
type input "1,451"
click at [687, 220] on select "Select Cable / Satellite Services Collection Agency Credit Card Debt Debt Couns…" at bounding box center [749, 214] width 173 height 27
select select "9"
click at [663, 201] on select "Select Cable / Satellite Services Collection Agency Credit Card Debt Debt Couns…" at bounding box center [749, 214] width 173 height 27
click at [653, 319] on div "Account Number (last 4) 5565 Full Account Number Date Incurred Last Payment Dat…" at bounding box center [562, 209] width 186 height 292
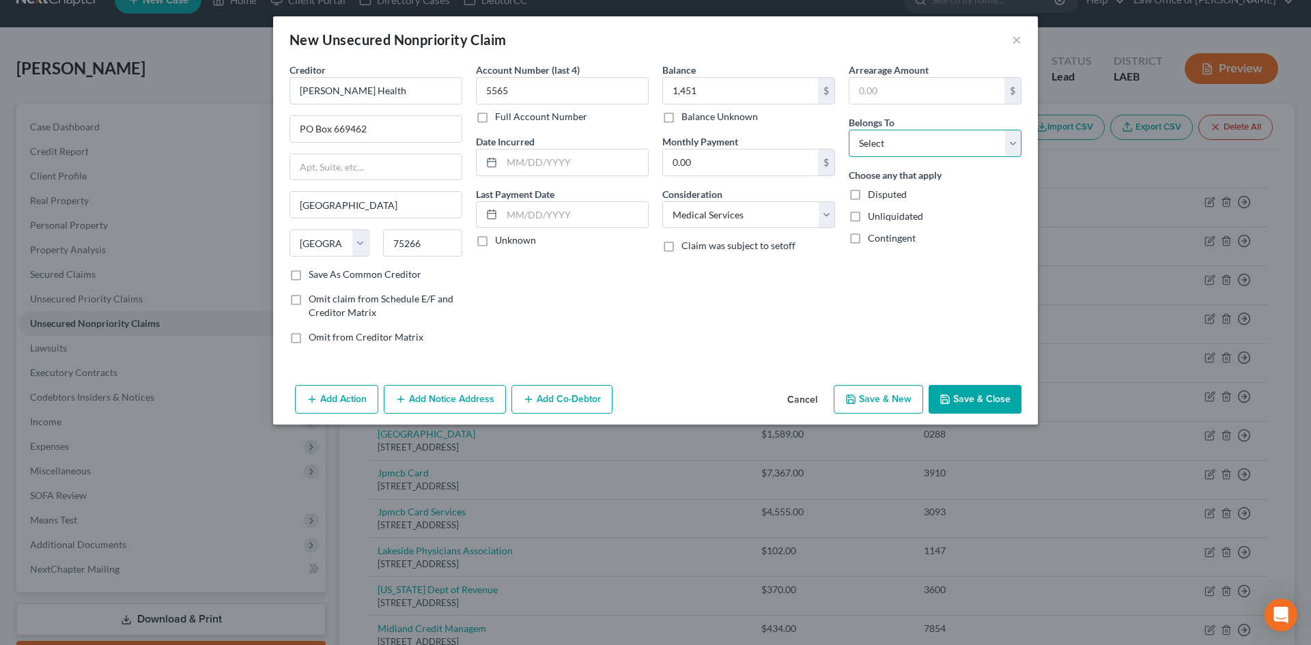
click at [910, 139] on select "Select Debtor 1 Only Debtor 2 Only Debtor 1 And Debtor 2 Only At Least One Of T…" at bounding box center [935, 143] width 173 height 27
select select "0"
click at [849, 130] on select "Select Debtor 1 Only Debtor 2 Only Debtor 1 And Debtor 2 Only At Least One Of T…" at bounding box center [935, 143] width 173 height 27
click at [985, 404] on button "Save & Close" at bounding box center [975, 399] width 93 height 29
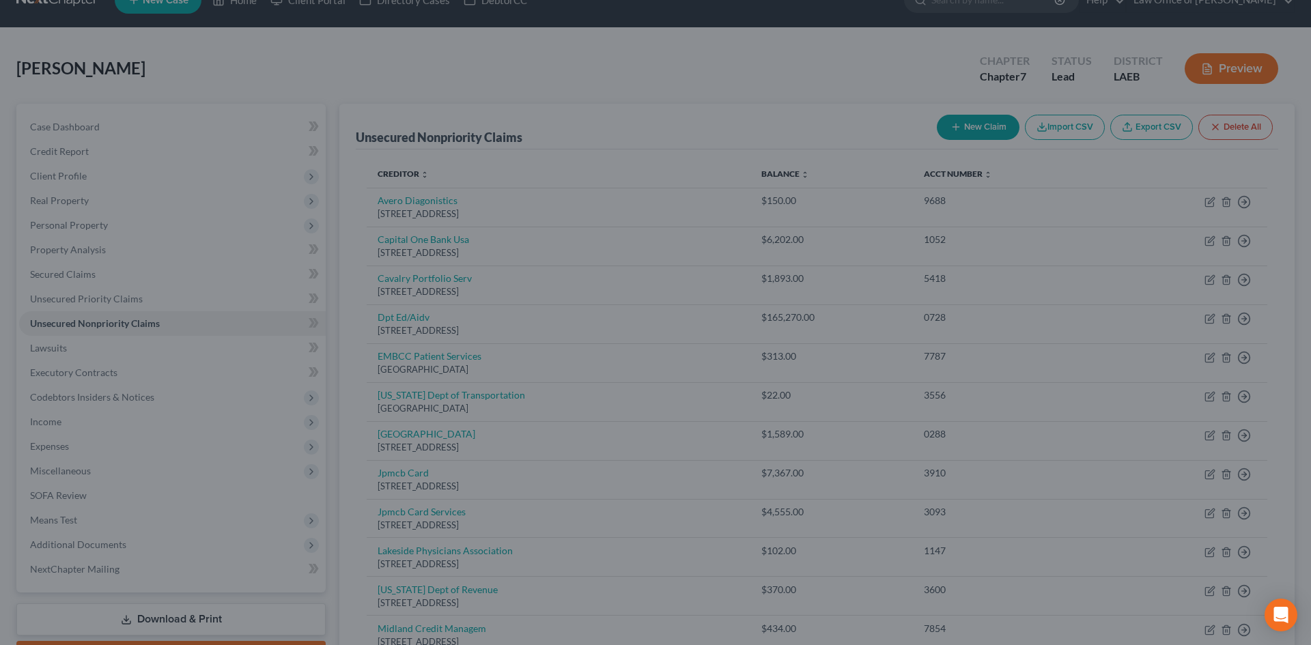
type input "1,451.00"
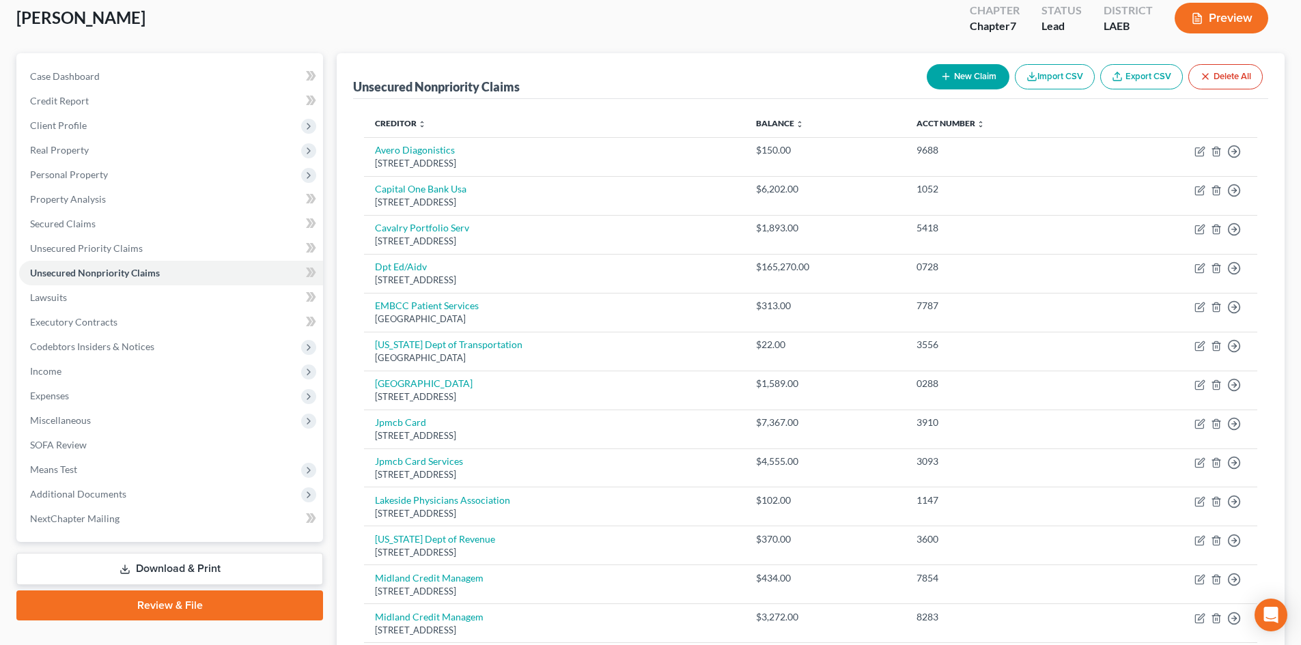
scroll to position [66, 0]
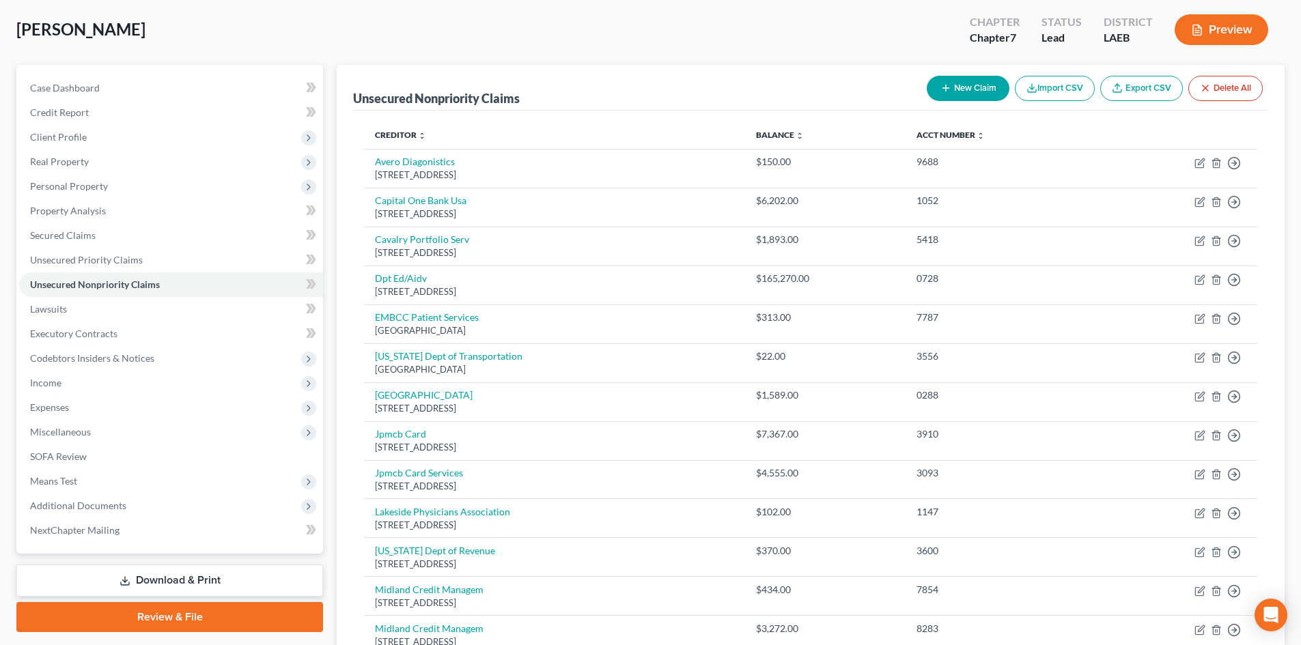
click at [966, 80] on button "New Claim" at bounding box center [968, 88] width 83 height 25
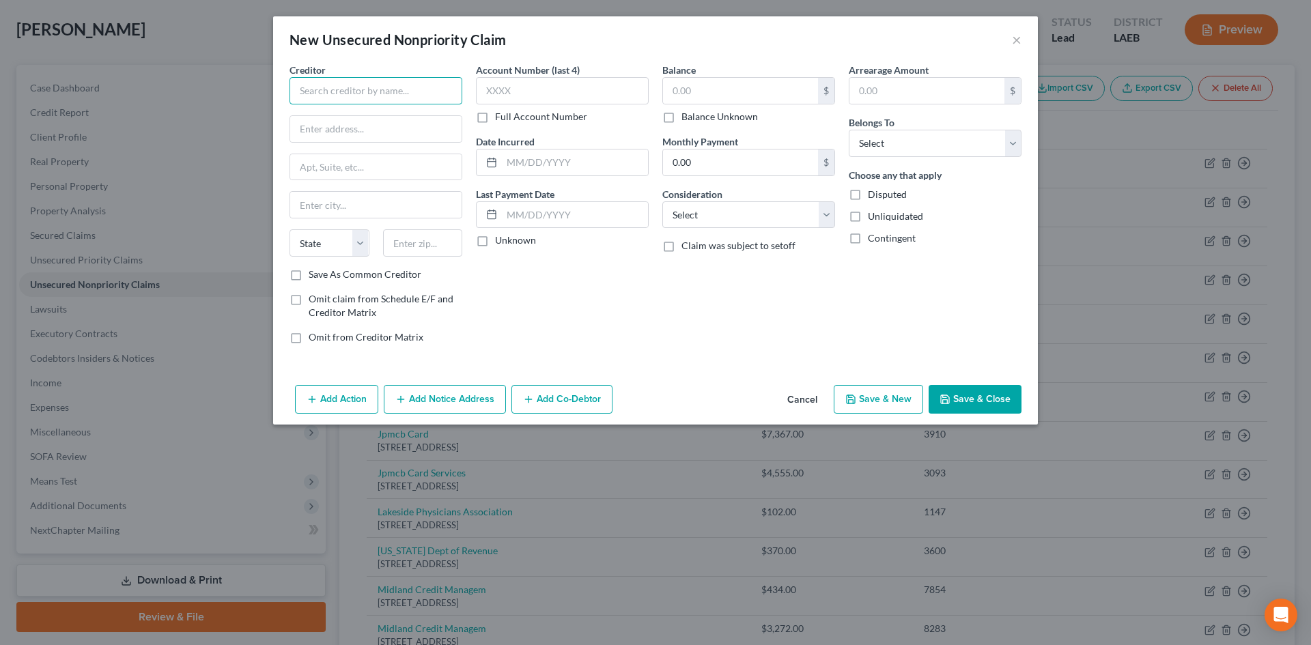
click at [394, 97] on input "text" at bounding box center [376, 90] width 173 height 27
type input "ENT and Allergy of New Orleans"
type input "1151 Barataria Blvd Ste 3100"
type input "70072"
type input "Marrero"
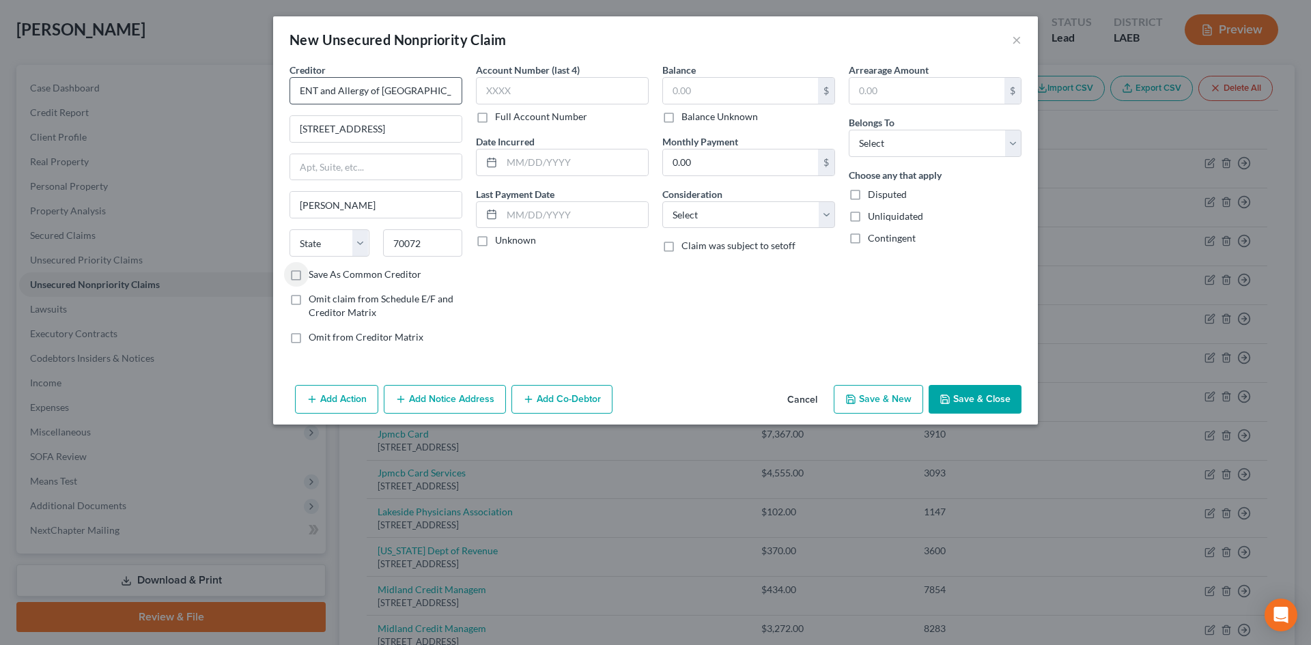
select select "19"
click at [497, 100] on input "text" at bounding box center [562, 90] width 173 height 27
type input "2445"
click at [699, 102] on input "text" at bounding box center [740, 91] width 155 height 26
type input "160"
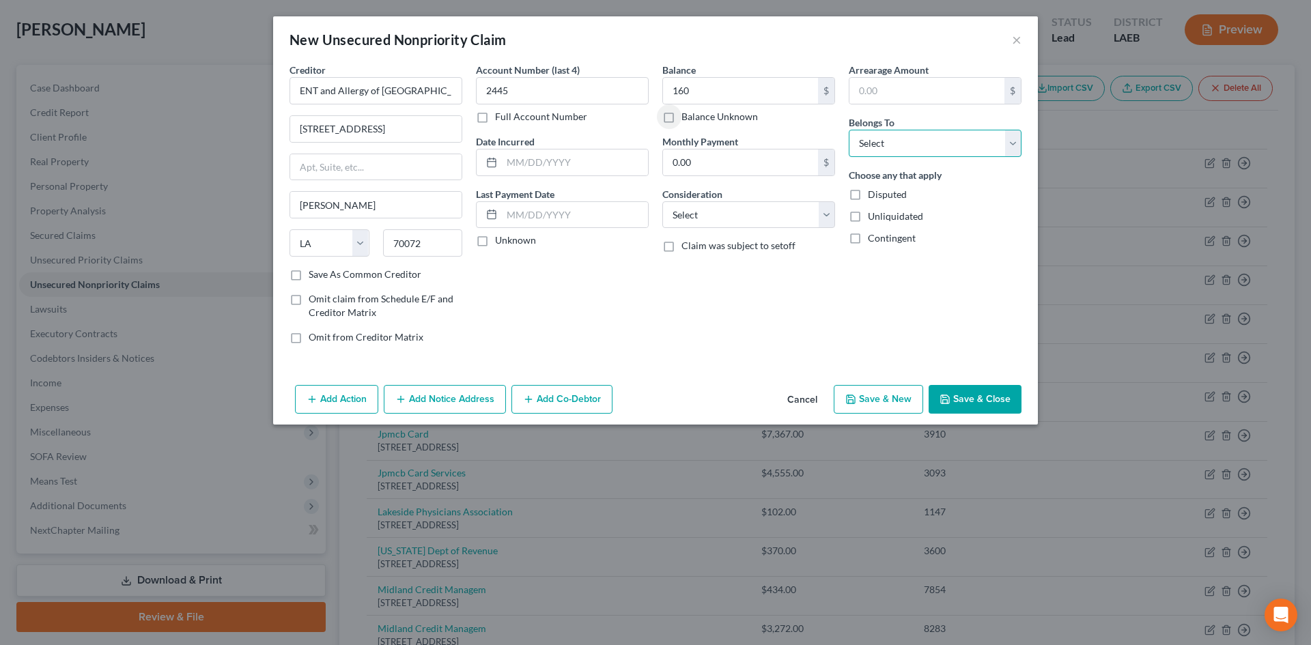
click at [882, 136] on select "Select Debtor 1 Only Debtor 2 Only Debtor 1 And Debtor 2 Only At Least One Of T…" at bounding box center [935, 143] width 173 height 27
select select "0"
click at [849, 130] on select "Select Debtor 1 Only Debtor 2 Only Debtor 1 And Debtor 2 Only At Least One Of T…" at bounding box center [935, 143] width 173 height 27
click at [744, 218] on select "Select Cable / Satellite Services Collection Agency Credit Card Debt Debt Couns…" at bounding box center [749, 214] width 173 height 27
select select "9"
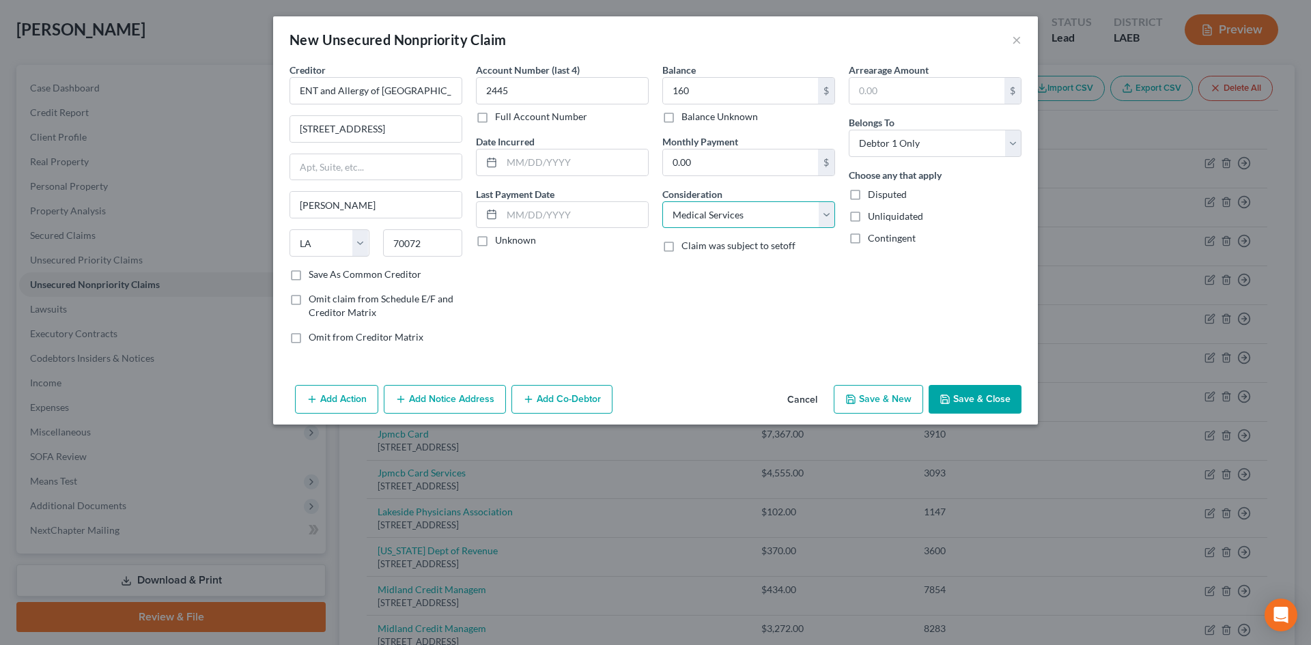
click at [663, 201] on select "Select Cable / Satellite Services Collection Agency Credit Card Debt Debt Couns…" at bounding box center [749, 214] width 173 height 27
click at [962, 396] on button "Save & Close" at bounding box center [975, 399] width 93 height 29
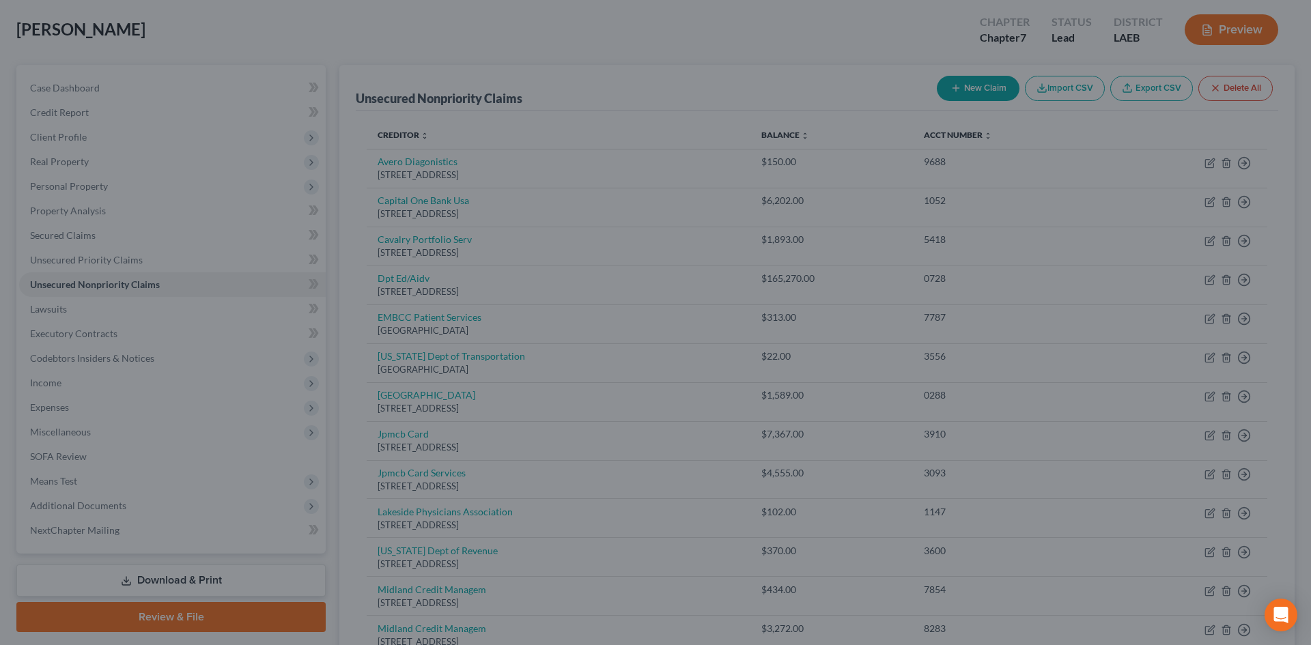
type input "160.00"
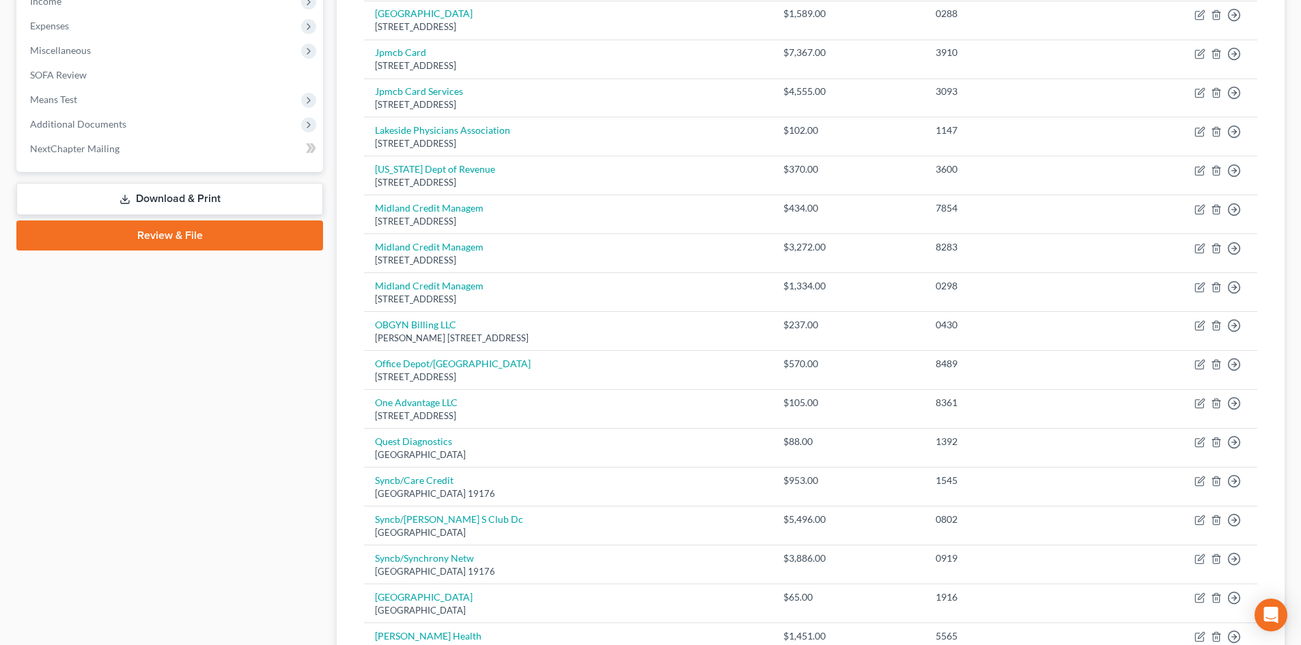
scroll to position [0, 0]
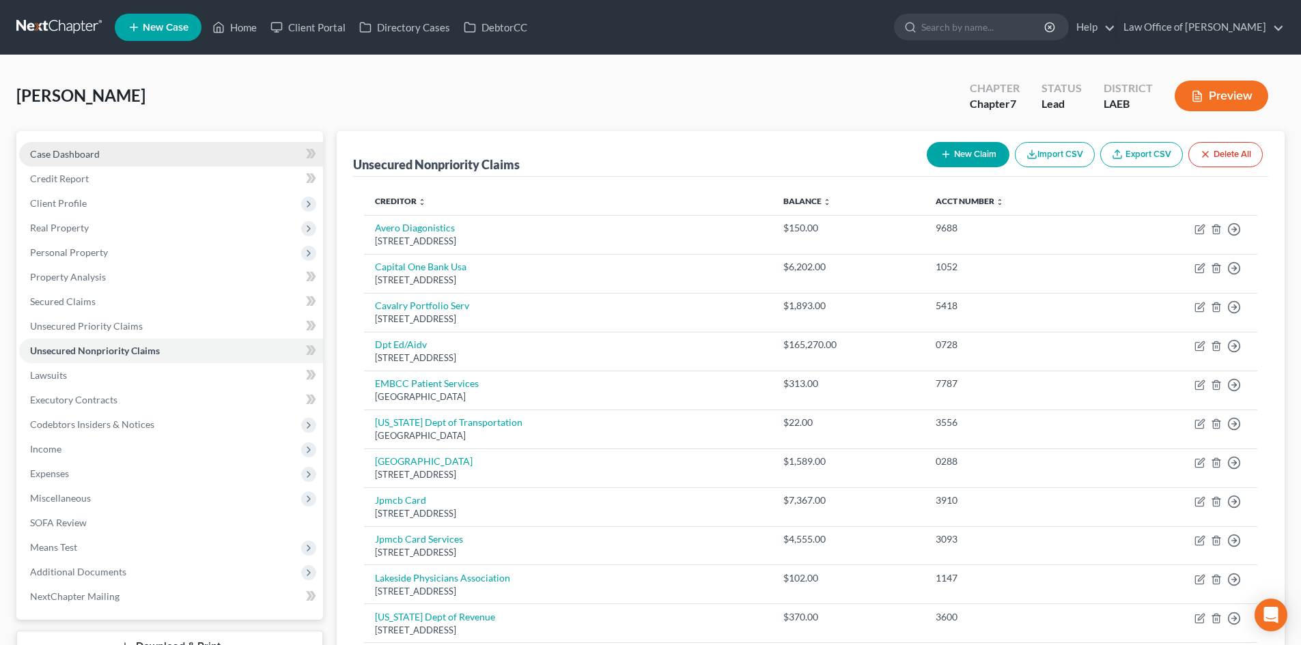
click at [83, 156] on span "Case Dashboard" at bounding box center [65, 154] width 70 height 12
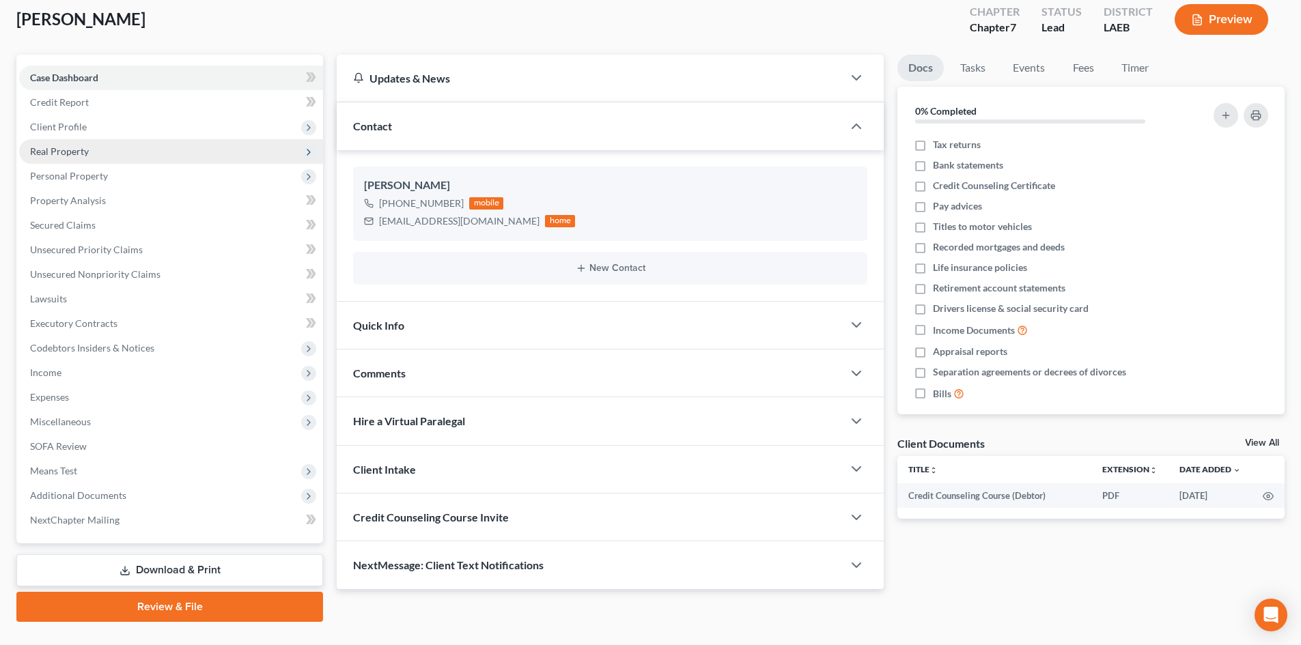
scroll to position [105, 0]
